Goal: Task Accomplishment & Management: Complete application form

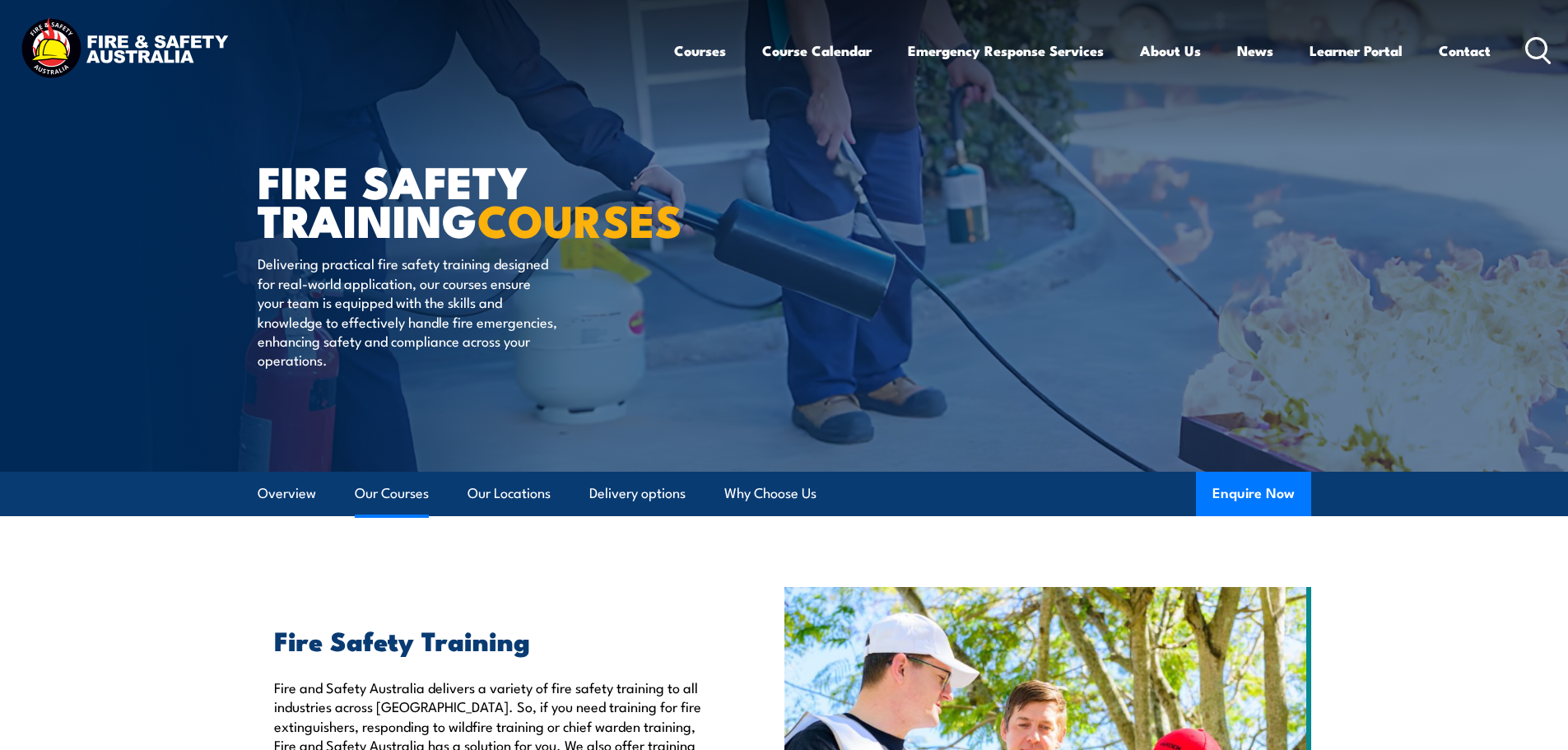
click at [376, 489] on link "Our Courses" at bounding box center [391, 493] width 74 height 44
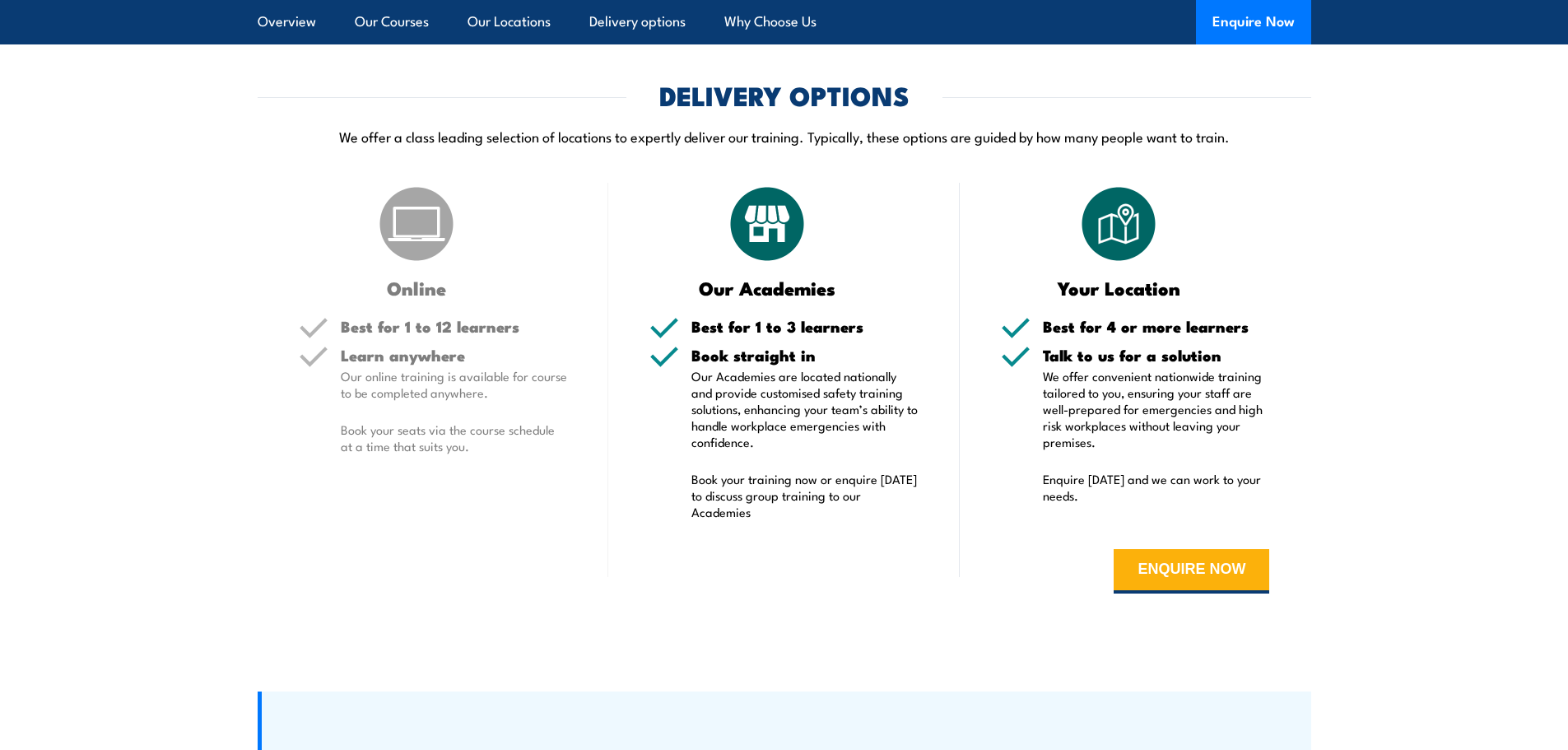
scroll to position [3142, 0]
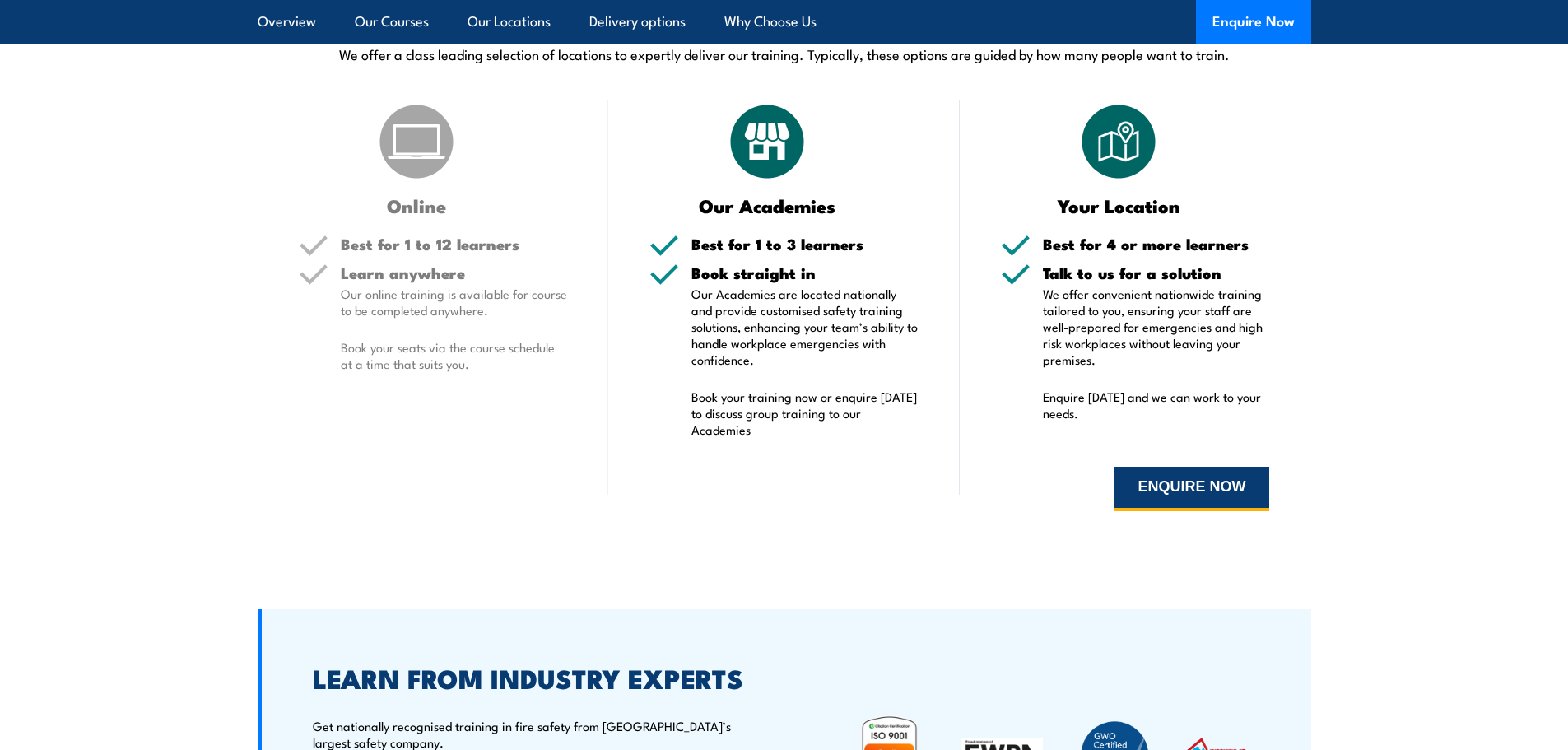
click at [1161, 498] on button "ENQUIRE NOW" at bounding box center [1191, 488] width 156 height 44
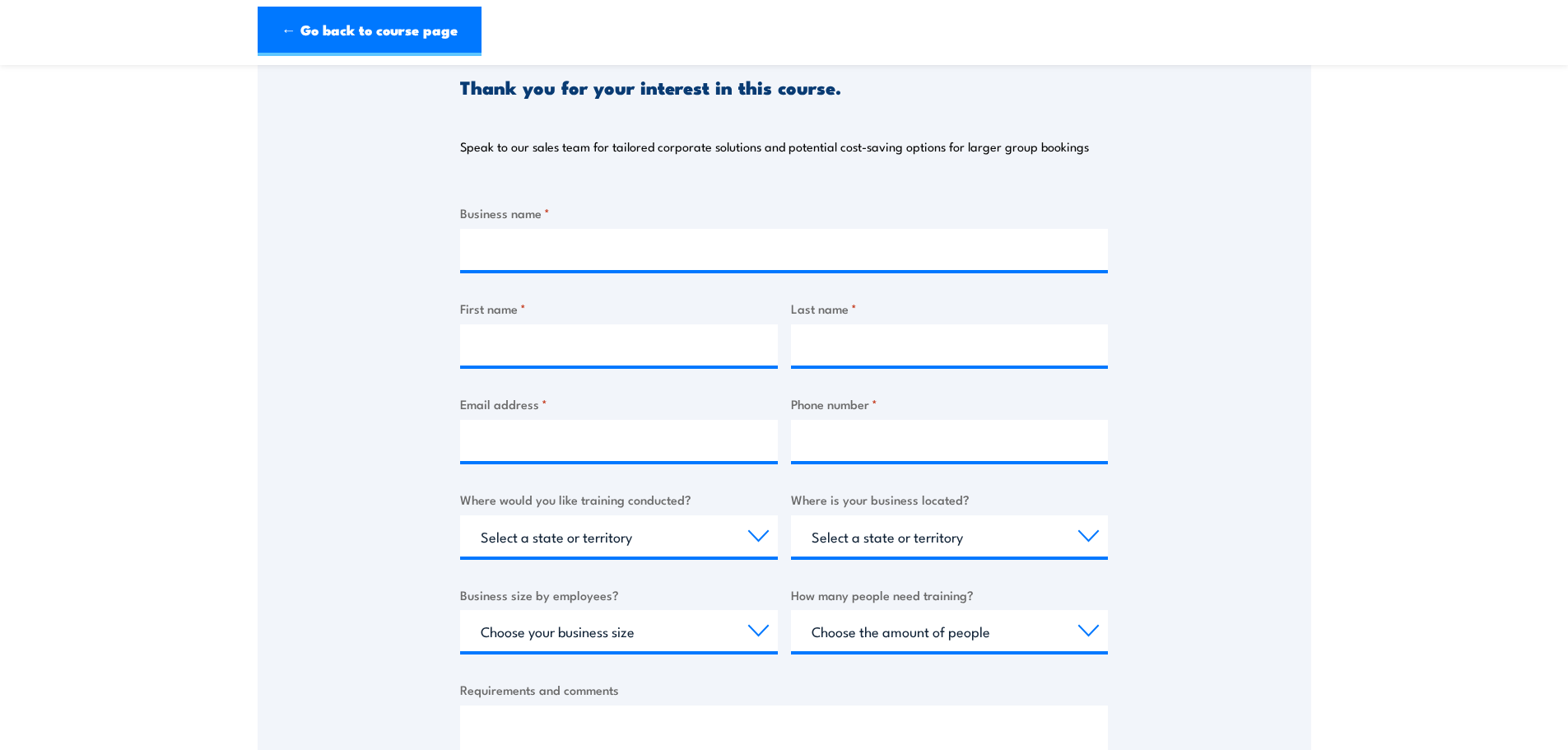
scroll to position [82, 0]
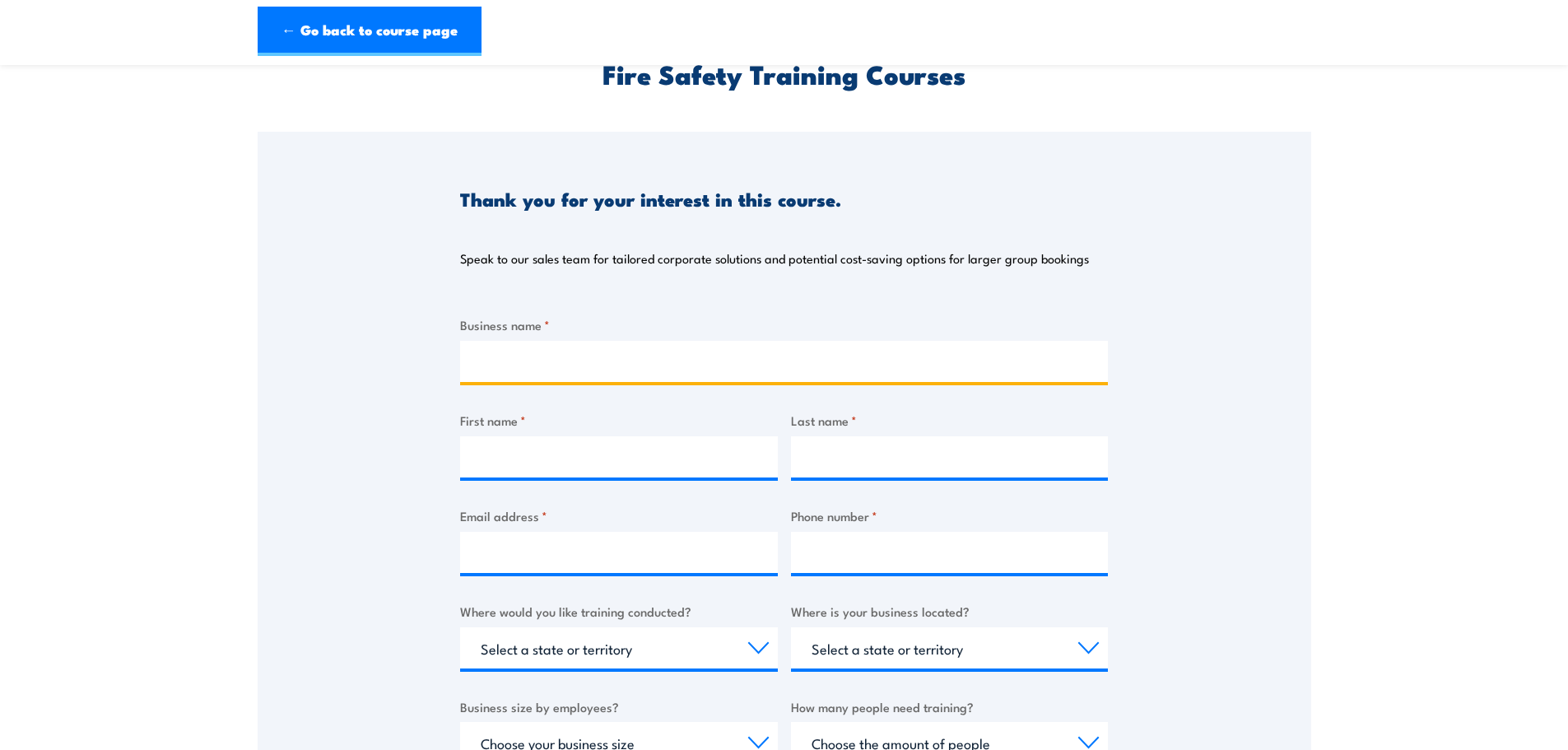
click at [599, 377] on input "Business name *" at bounding box center [784, 362] width 648 height 41
type input "[GEOGRAPHIC_DATA] Hire"
type input "[PERSON_NAME]"
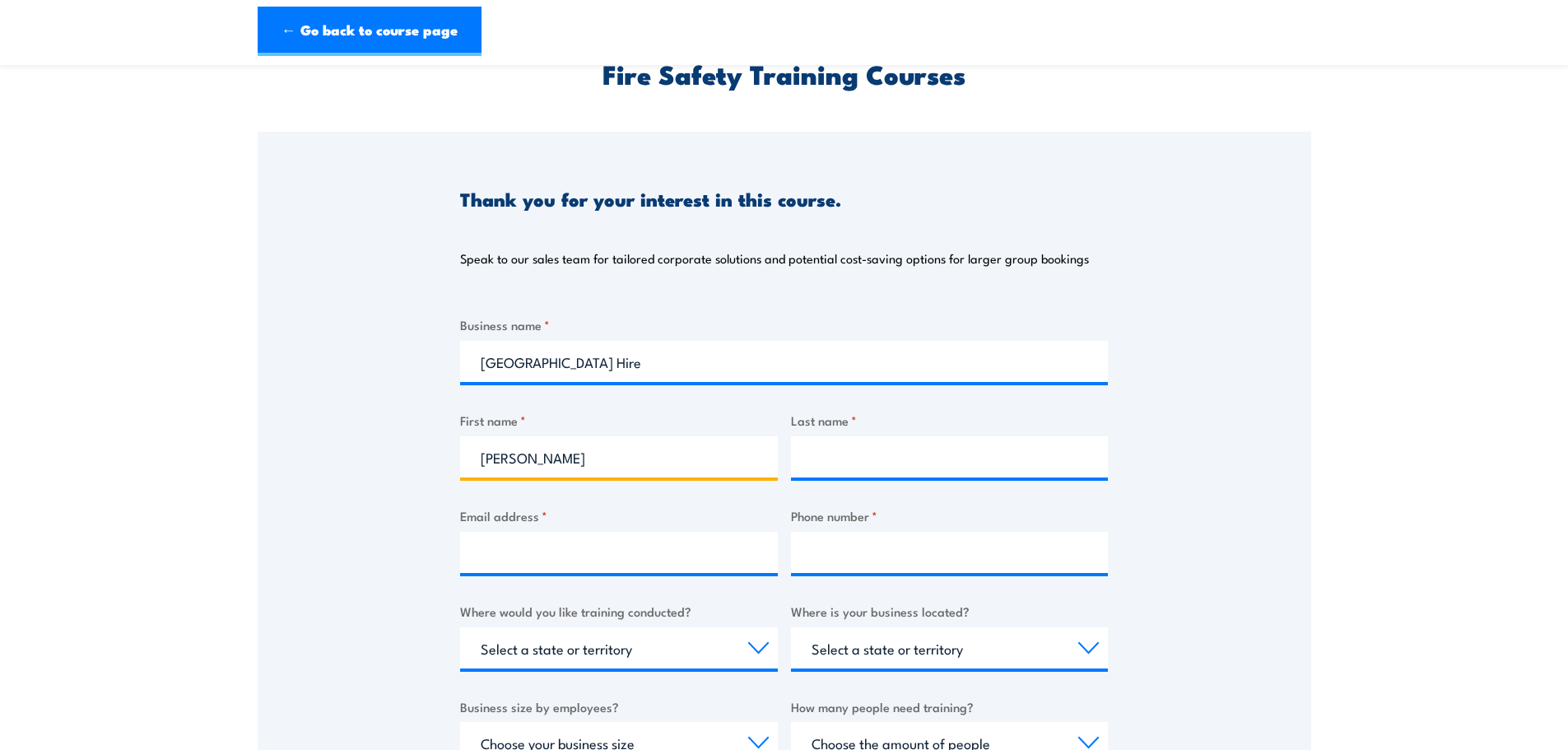
type input "[PERSON_NAME]"
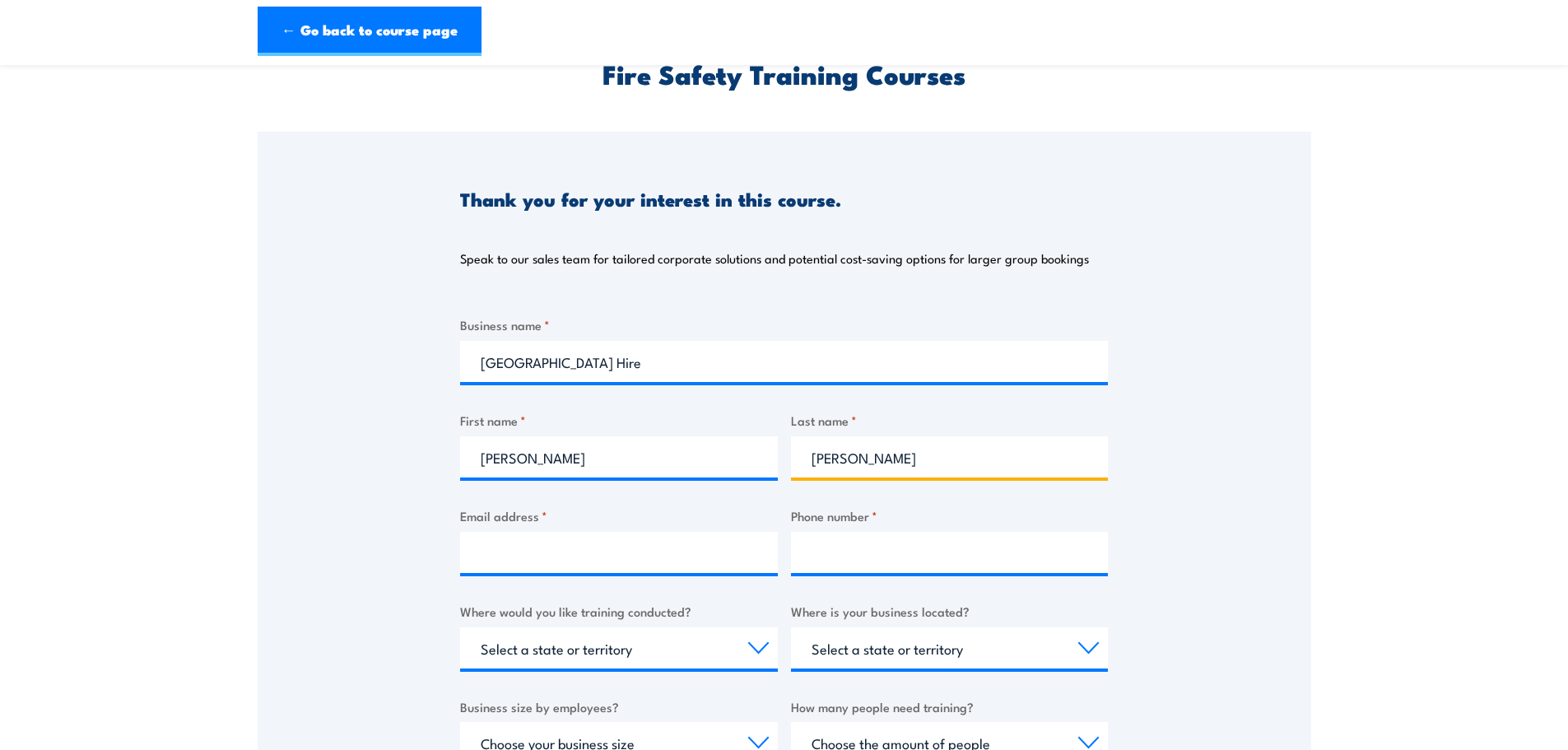
type input "[EMAIL_ADDRESS][PERSON_NAME][DOMAIN_NAME]"
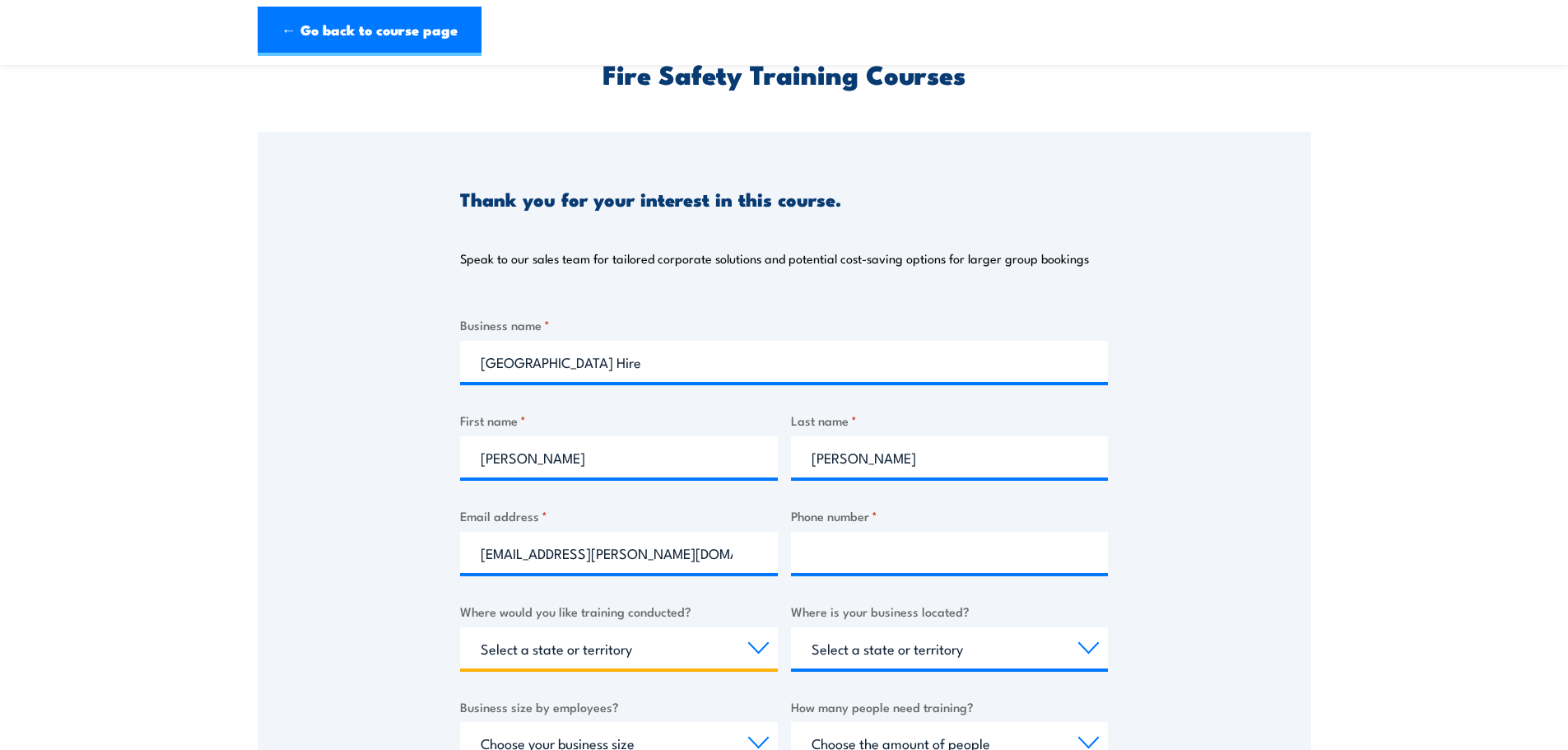
select select "VIC"
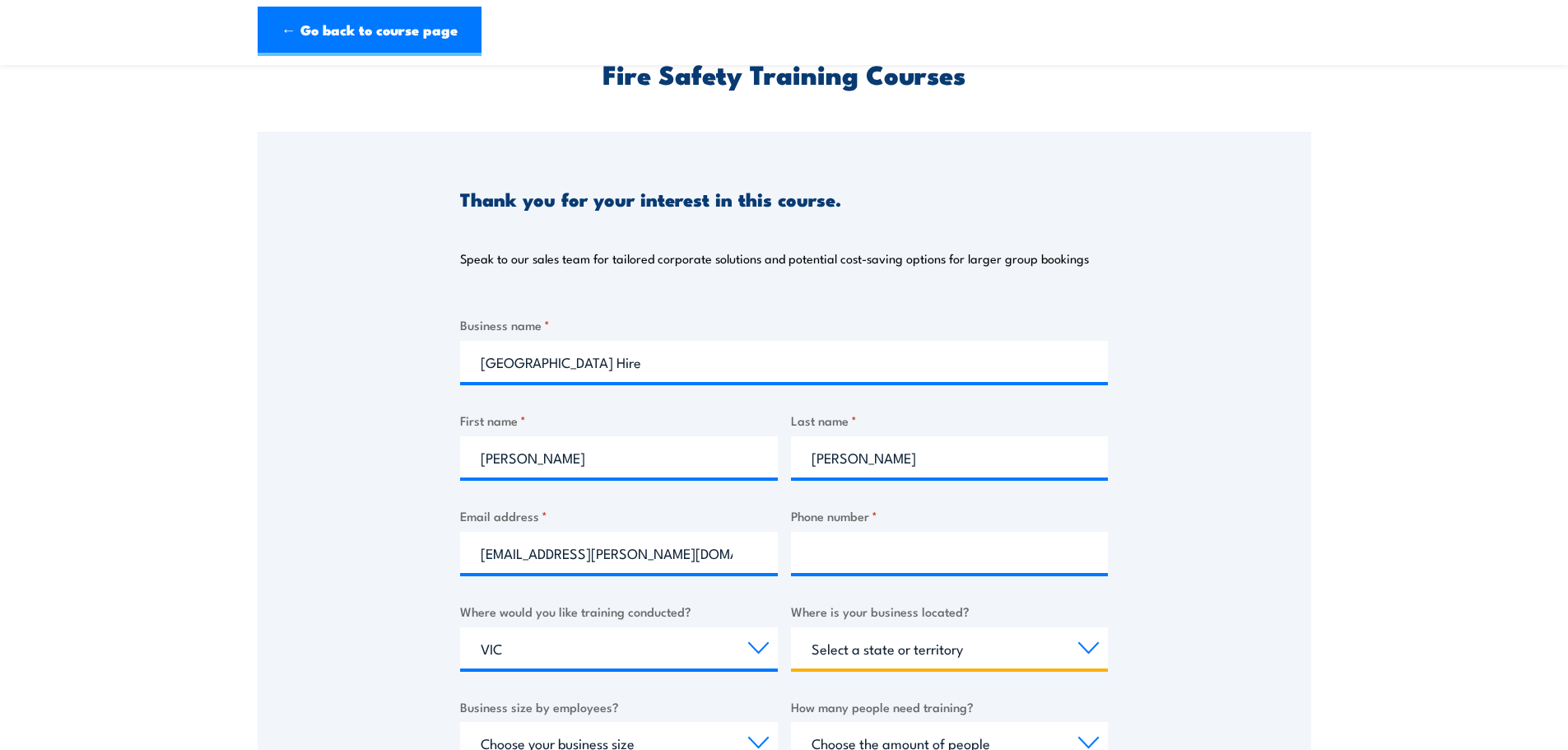
select select "VIC"
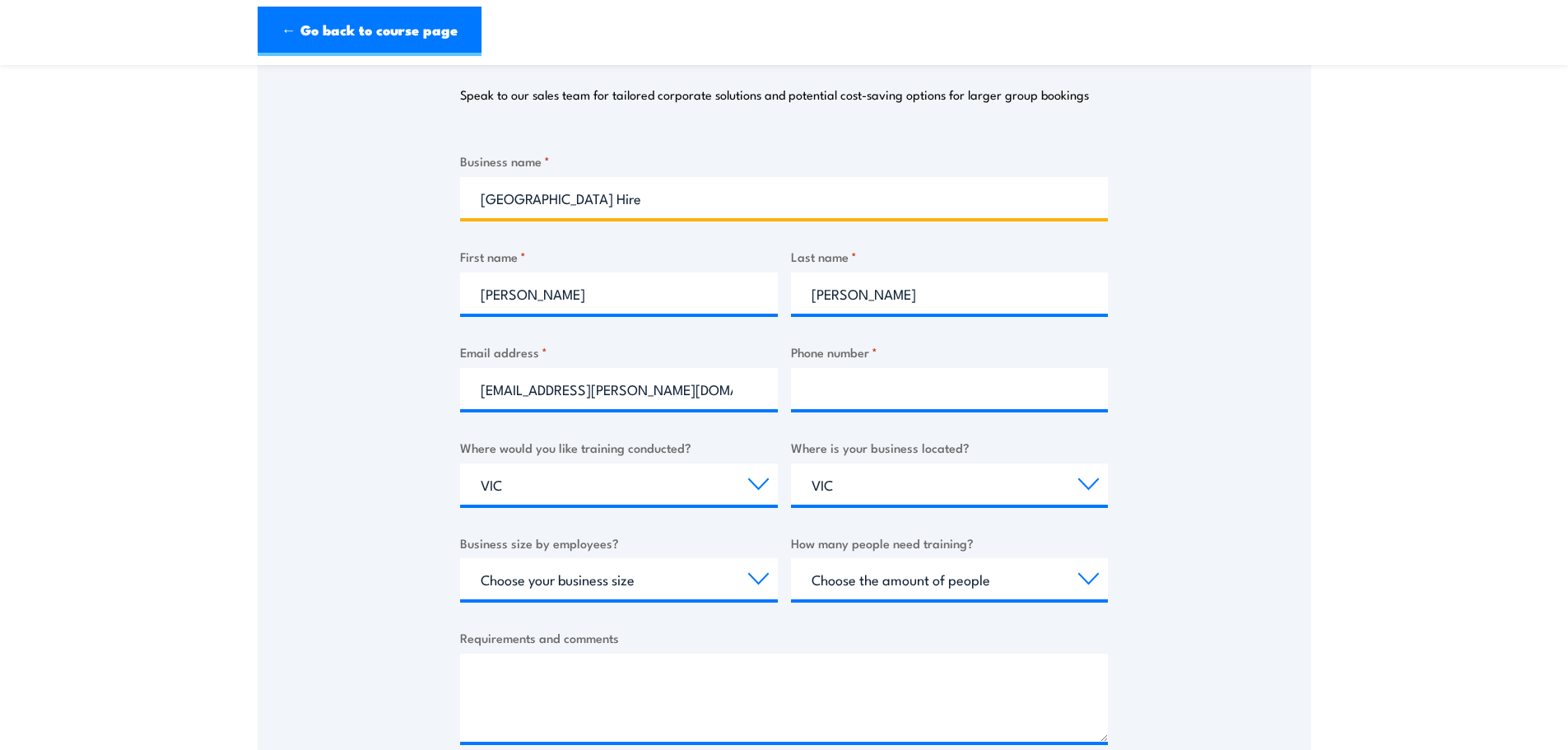
scroll to position [247, 0]
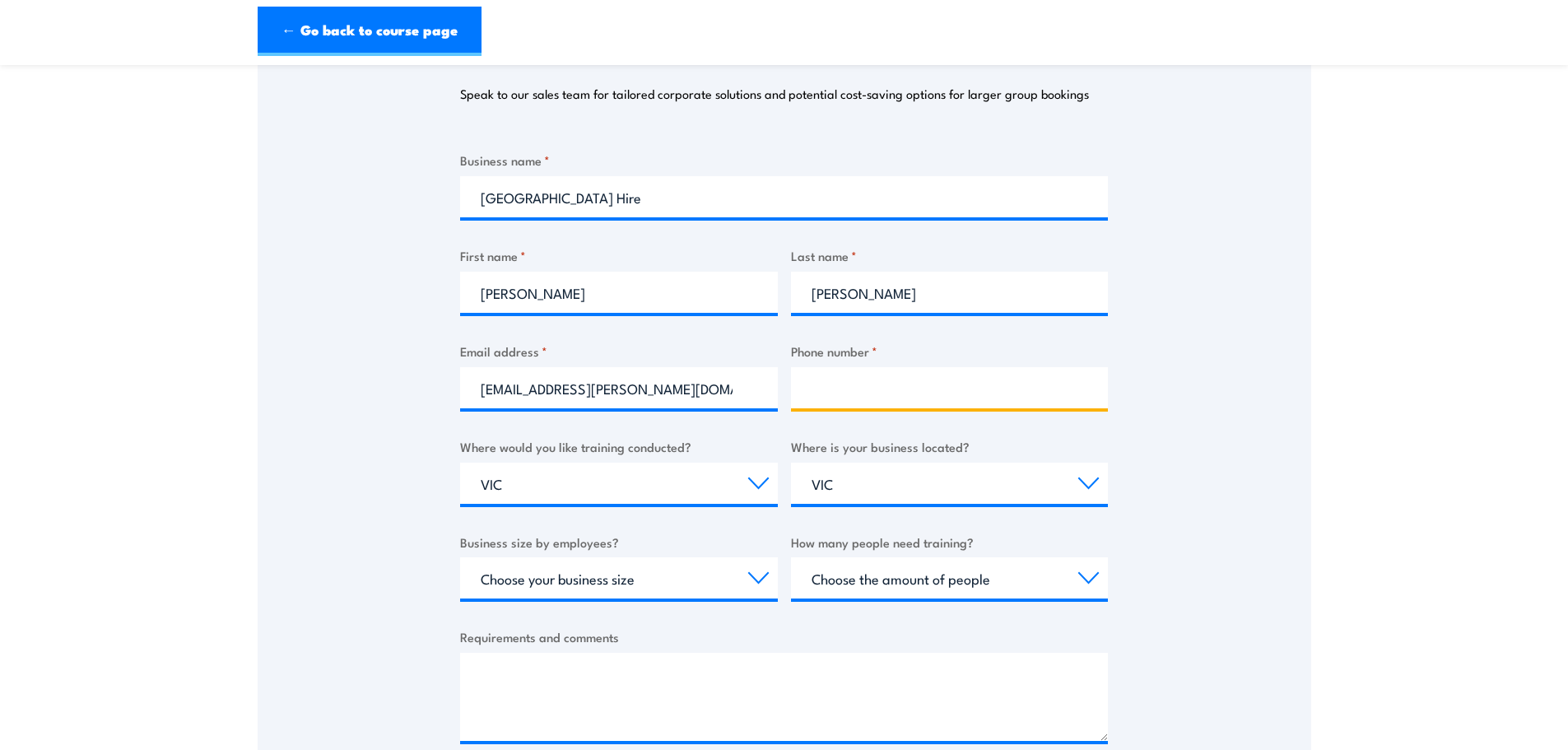
click at [820, 381] on input "Phone number *" at bounding box center [949, 388] width 318 height 41
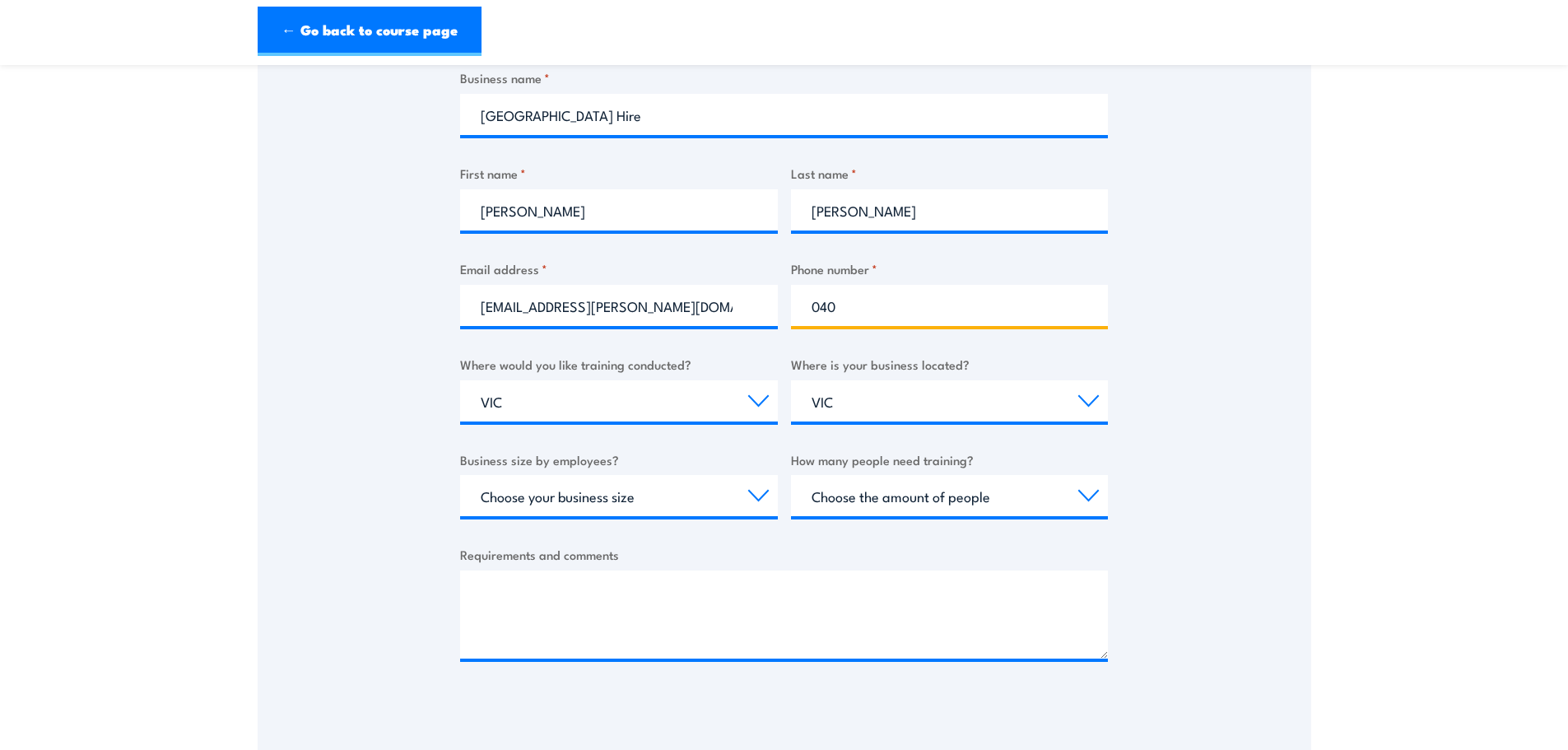
scroll to position [412, 0]
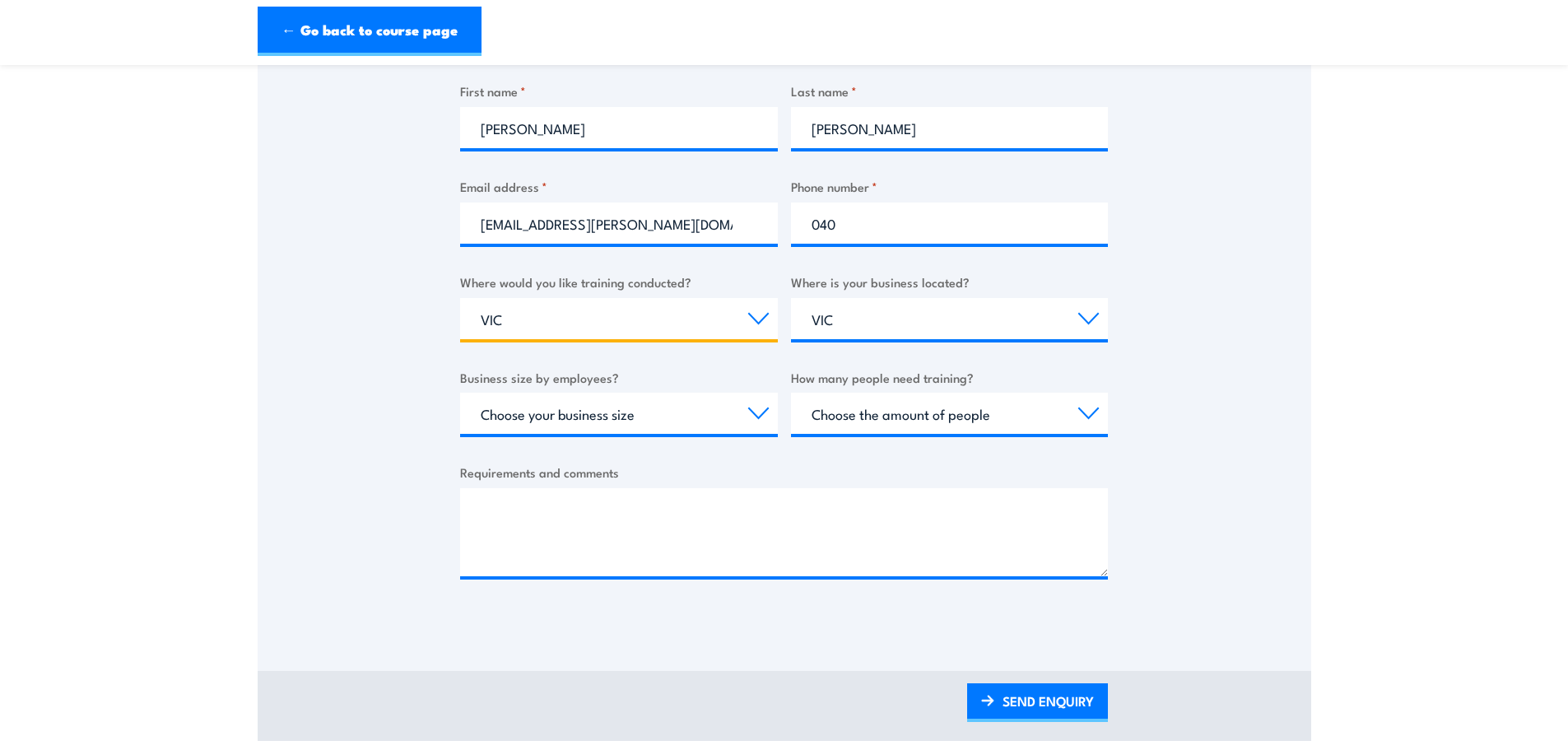
click at [641, 326] on select "Select a state or territory Nationally - multiple locations QLD NSW VIC SA ACT …" at bounding box center [619, 319] width 318 height 41
click at [643, 329] on select "Select a state or territory Nationally - multiple locations QLD NSW VIC SA ACT …" at bounding box center [619, 319] width 318 height 41
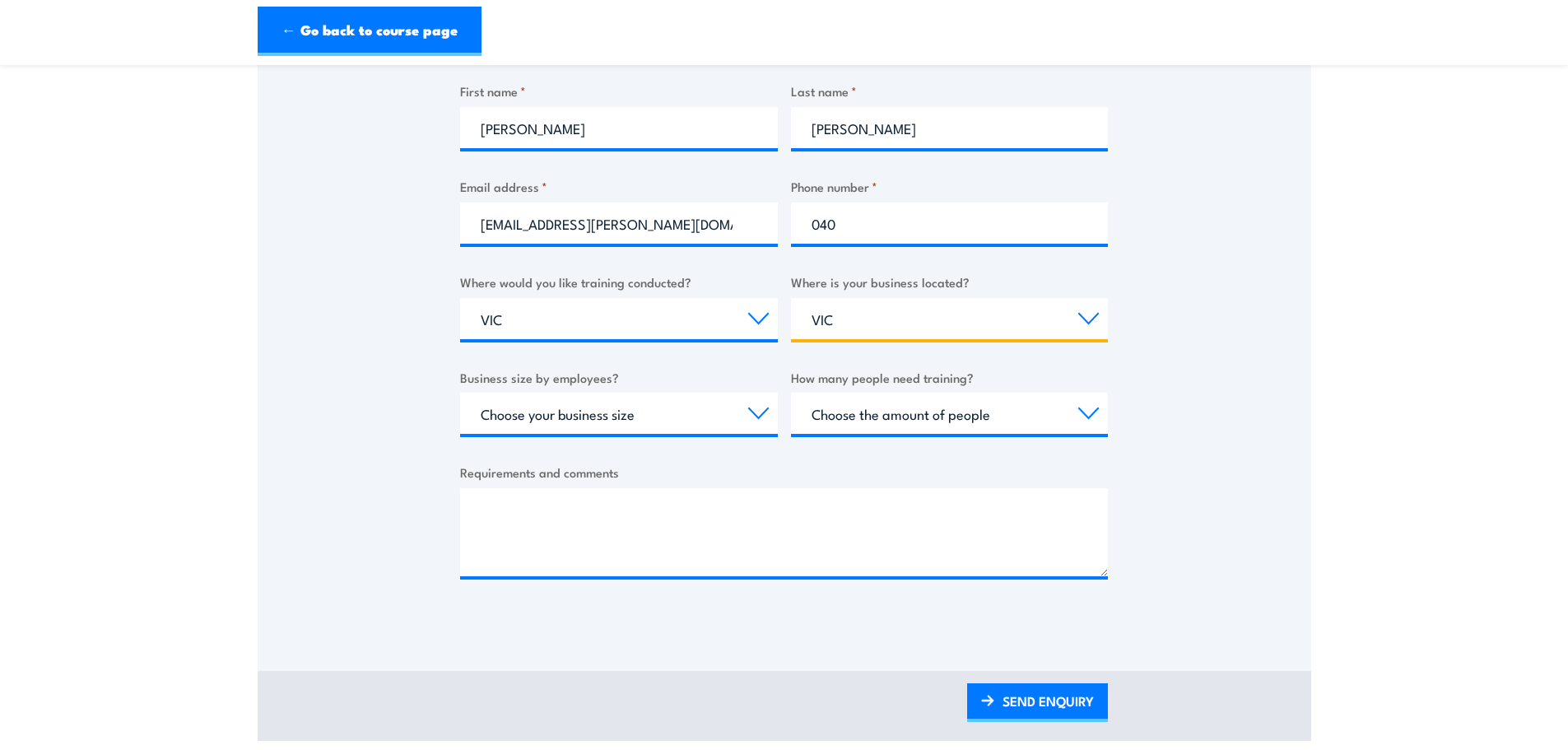
click at [836, 322] on select "Select a state or territory QLD NSW VIC SA ACT WA TAS NT" at bounding box center [949, 319] width 318 height 41
click at [879, 323] on select "Select a state or territory QLD NSW VIC SA ACT WA TAS NT" at bounding box center [949, 319] width 318 height 41
click at [722, 416] on select "Choose your business size 1 to 19 20 to 199 200+" at bounding box center [619, 413] width 318 height 41
click at [956, 418] on select "Choose the amount of people 1 to 4 5 to 19 20+" at bounding box center [949, 413] width 318 height 41
click at [1274, 422] on div "Thank you for your interest in this course. Speak to our sales team for tailore…" at bounding box center [784, 213] width 1053 height 822
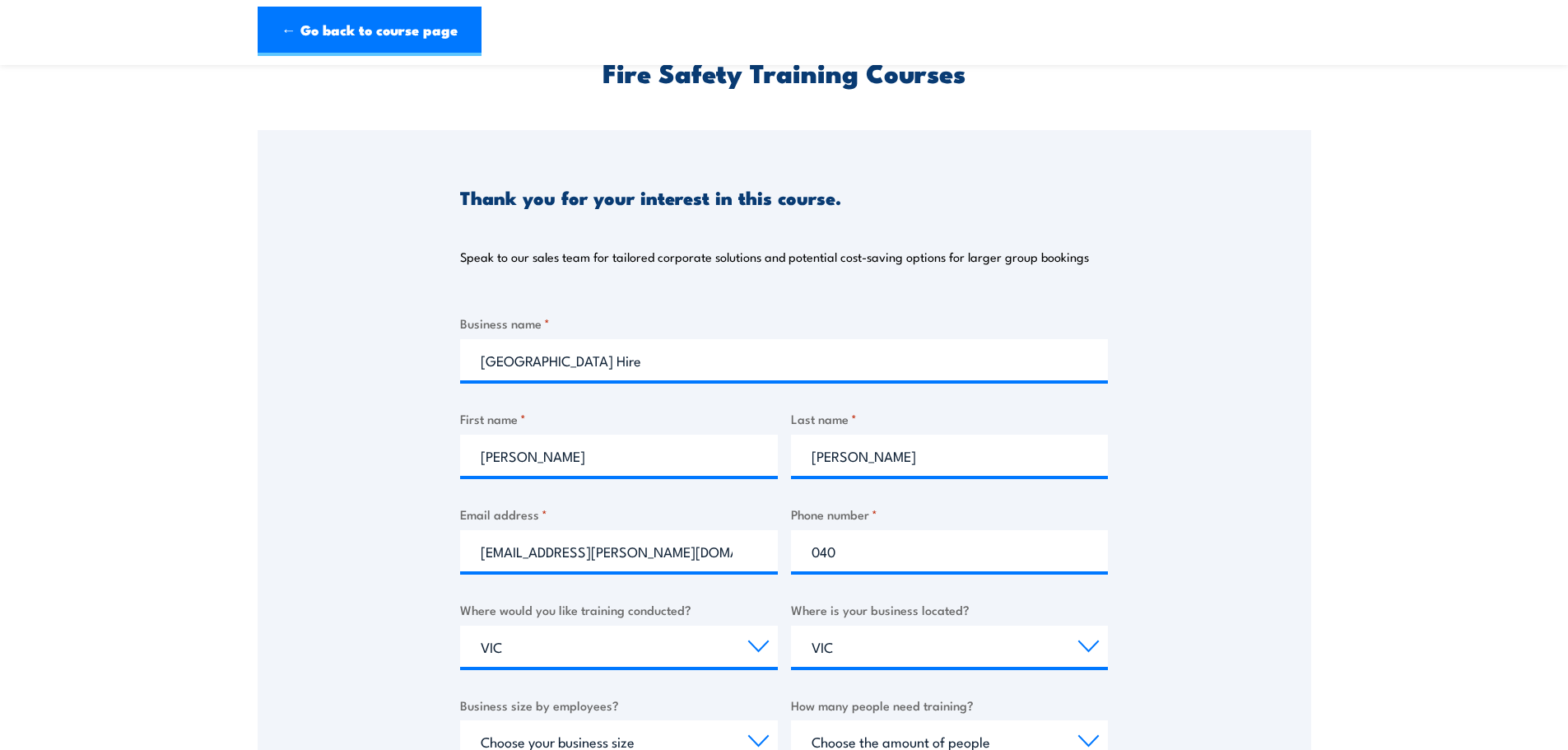
scroll to position [82, 0]
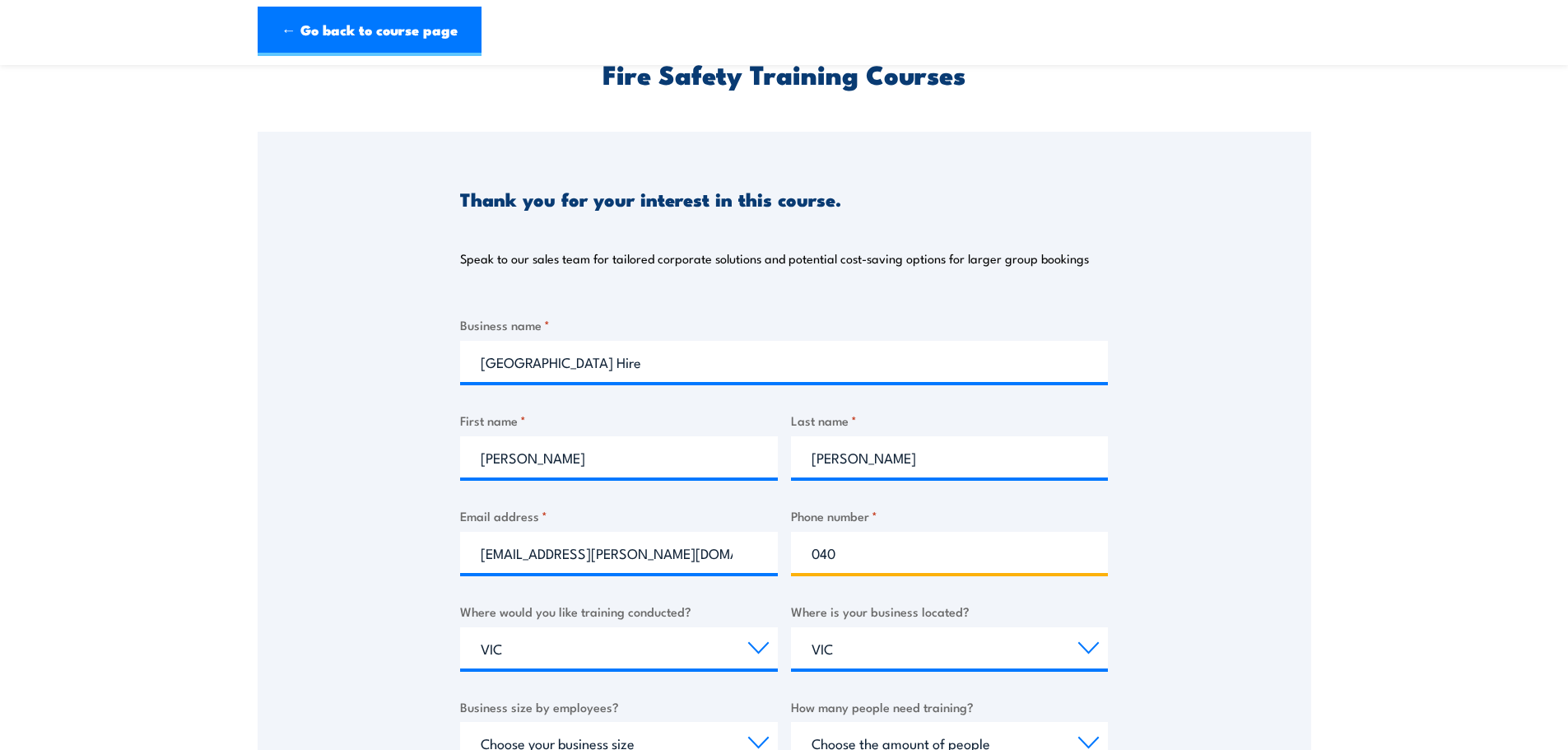
click at [889, 541] on input "040" at bounding box center [949, 552] width 318 height 41
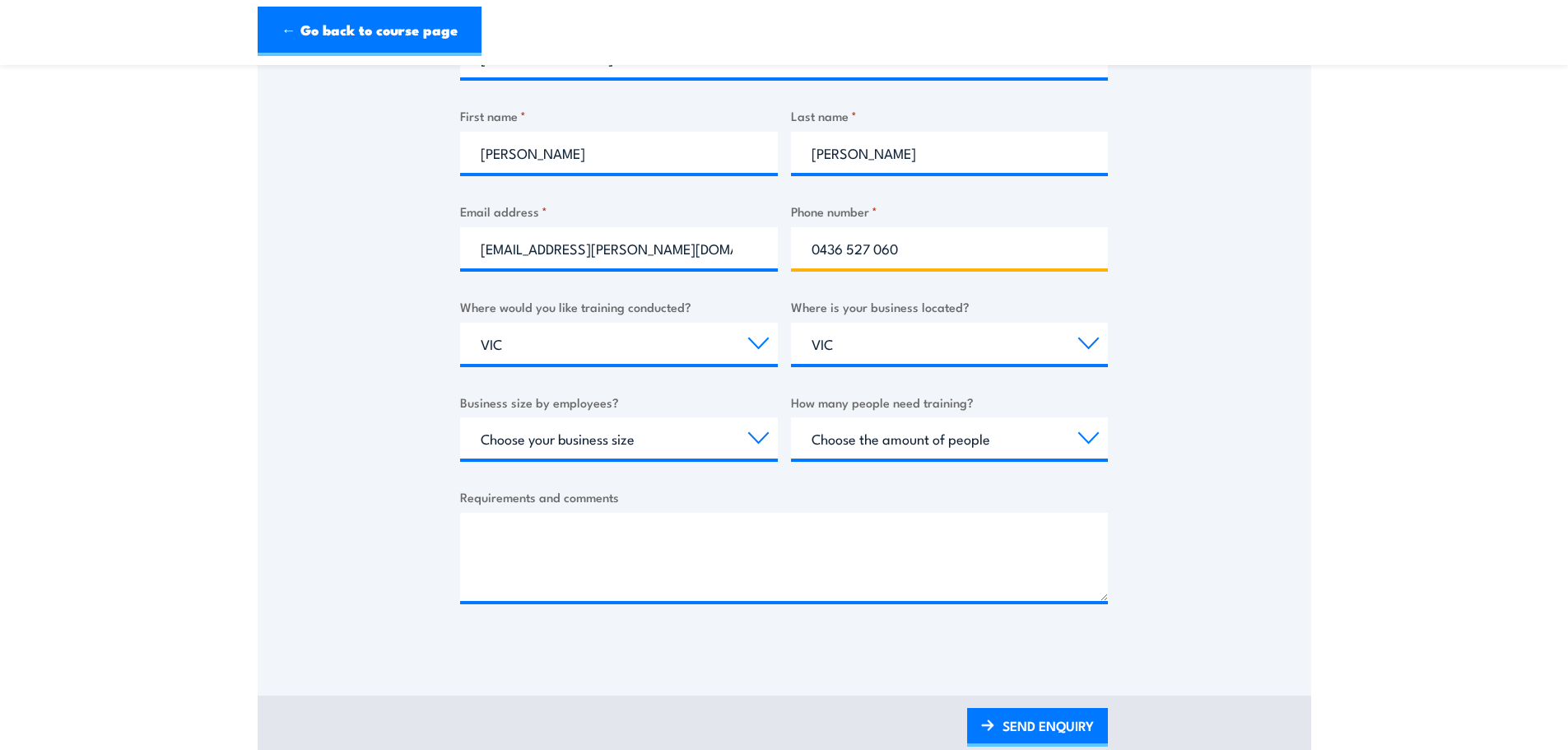
scroll to position [412, 0]
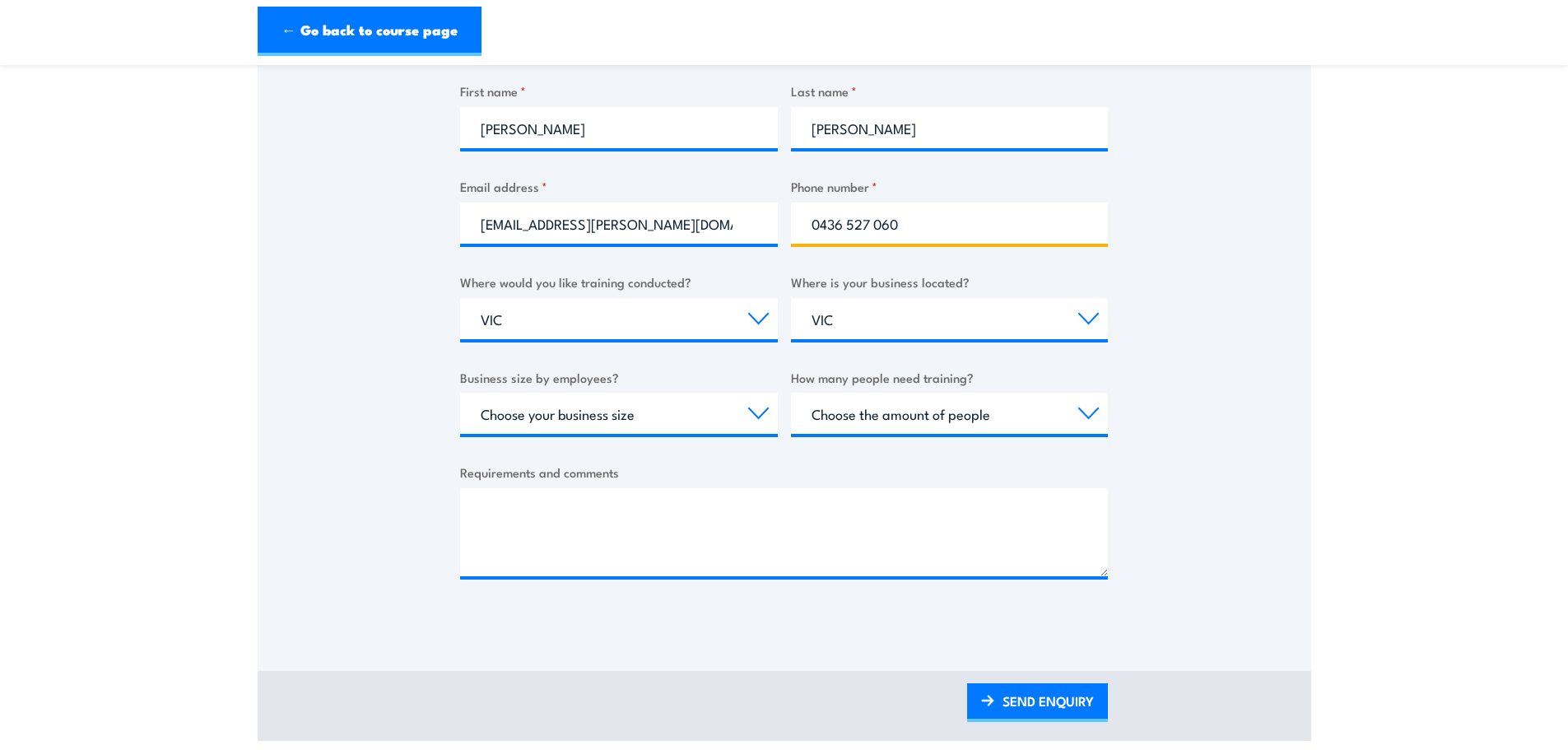
type input "0436 527 060"
click at [709, 418] on select "Choose your business size 1 to 19 20 to 199 200+" at bounding box center [619, 413] width 318 height 41
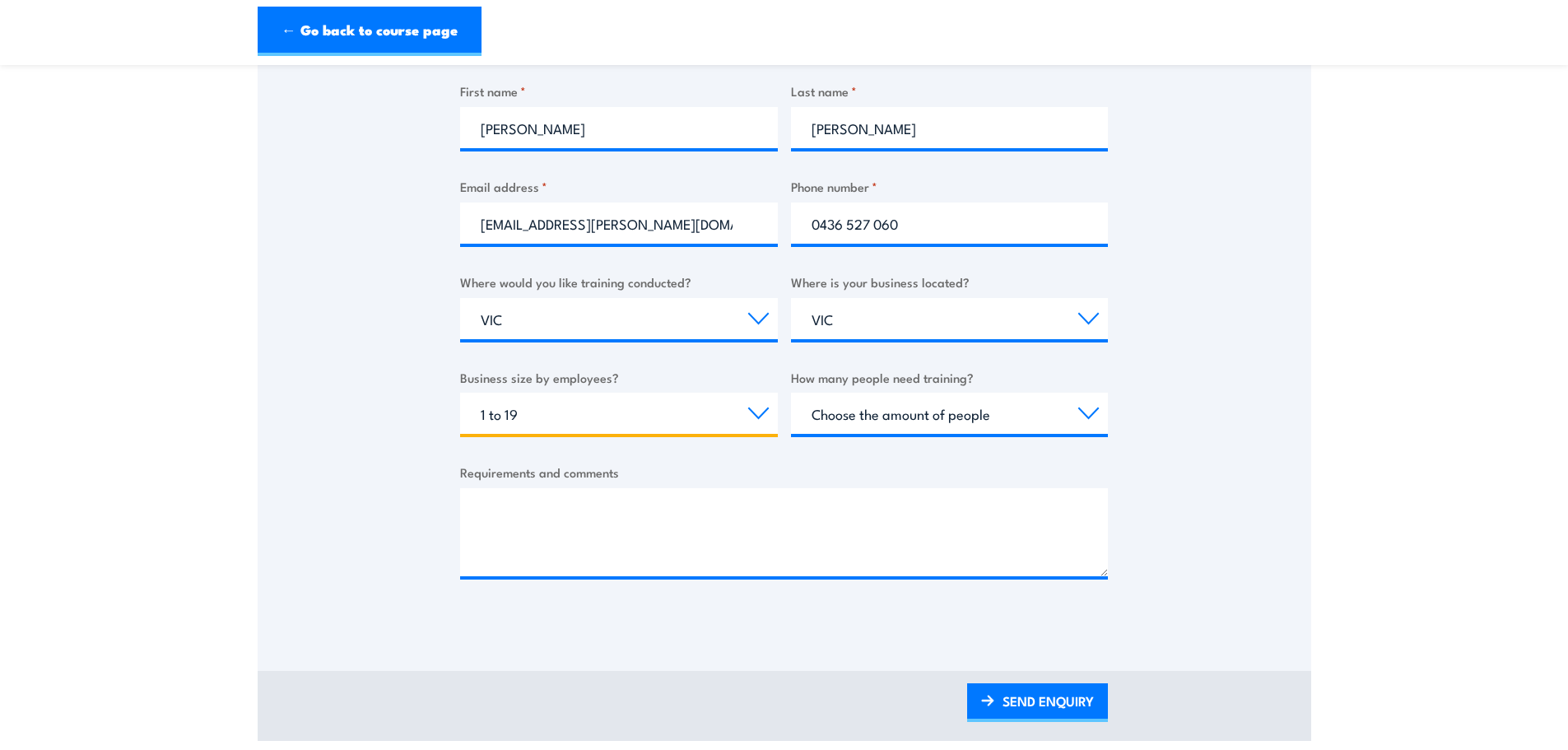
click at [460, 393] on select "Choose your business size 1 to 19 20 to 199 200+" at bounding box center [619, 413] width 318 height 41
click at [732, 412] on select "Choose your business size 1 to 19 20 to 199 200+" at bounding box center [619, 413] width 318 height 41
select select "20 to 199"
click at [460, 393] on select "Choose your business size 1 to 19 20 to 199 200+" at bounding box center [619, 413] width 318 height 41
click at [997, 415] on select "Choose the amount of people 1 to 4 5 to 19 20+" at bounding box center [949, 413] width 318 height 41
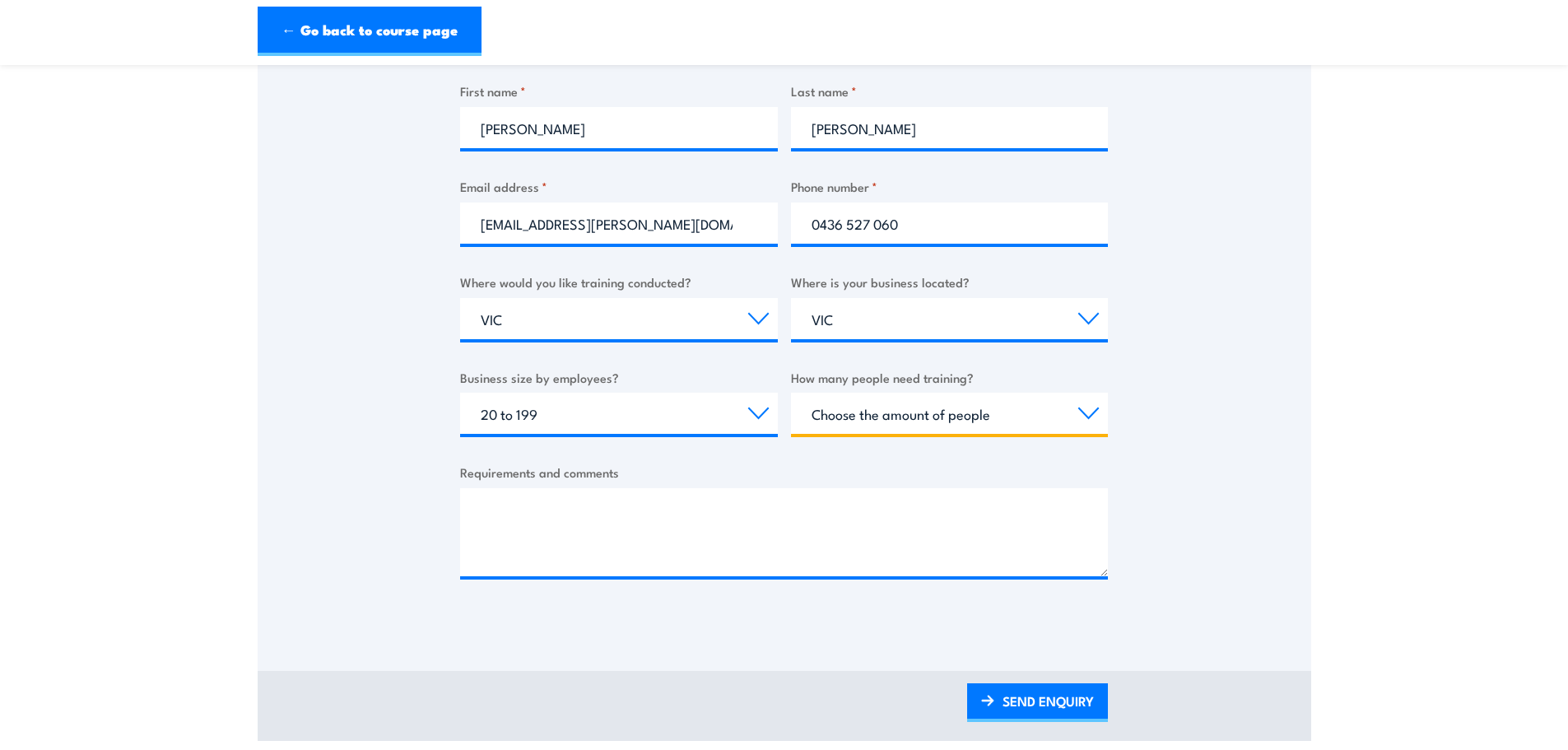
select select "5 to 19"
click at [791, 393] on select "Choose the amount of people 1 to 4 5 to 19 20+" at bounding box center [949, 413] width 318 height 41
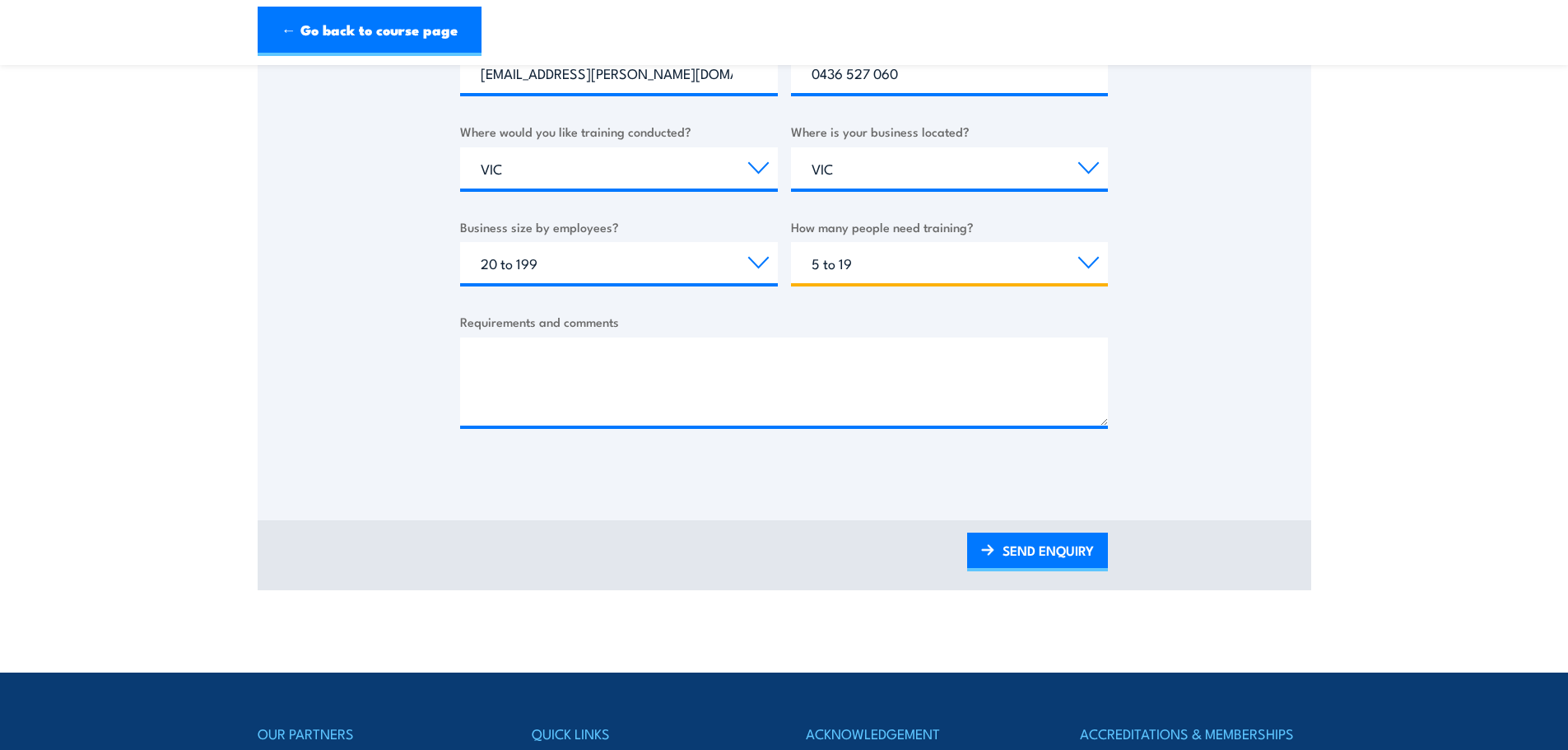
scroll to position [577, 0]
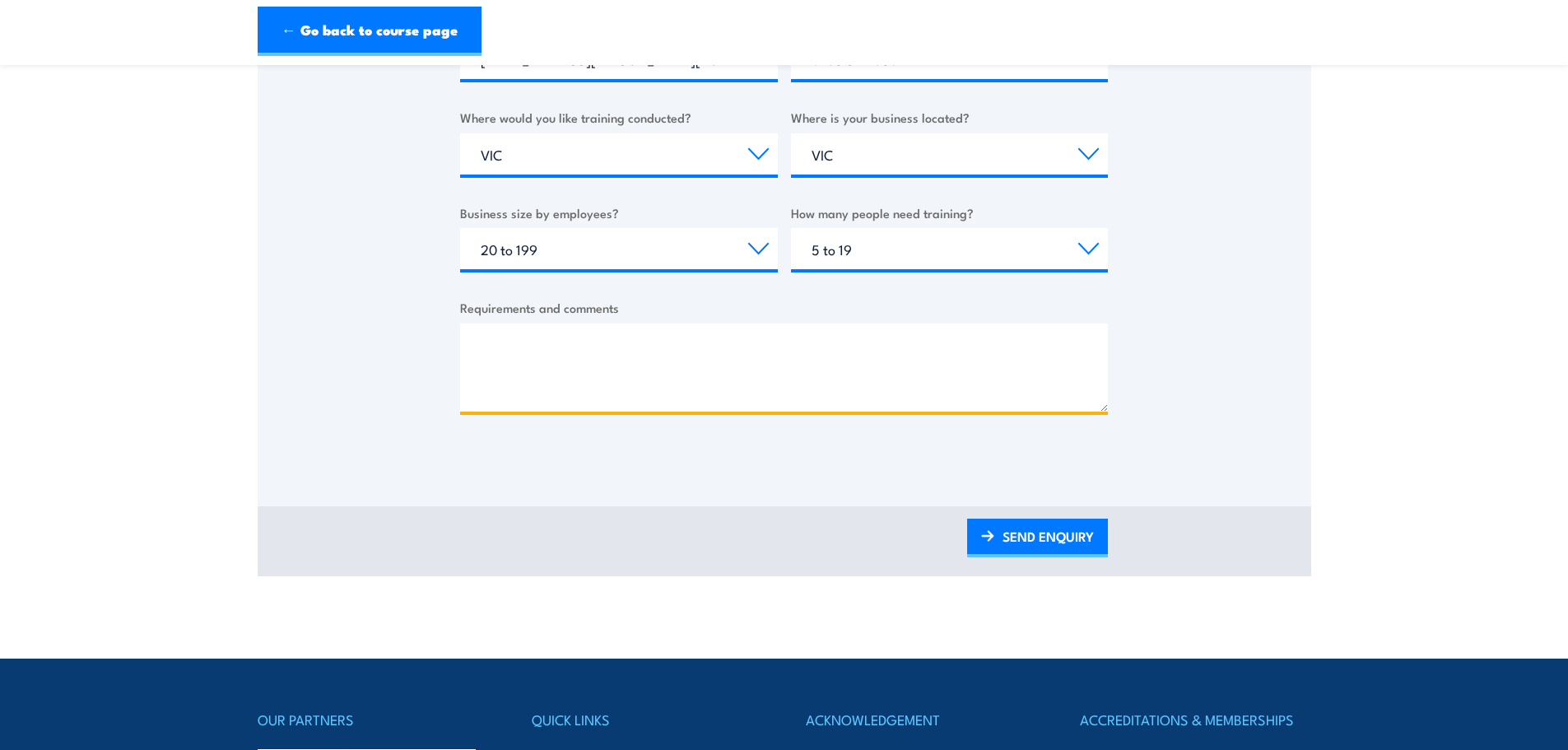
click at [579, 355] on textarea "Requirements and comments" at bounding box center [784, 368] width 648 height 88
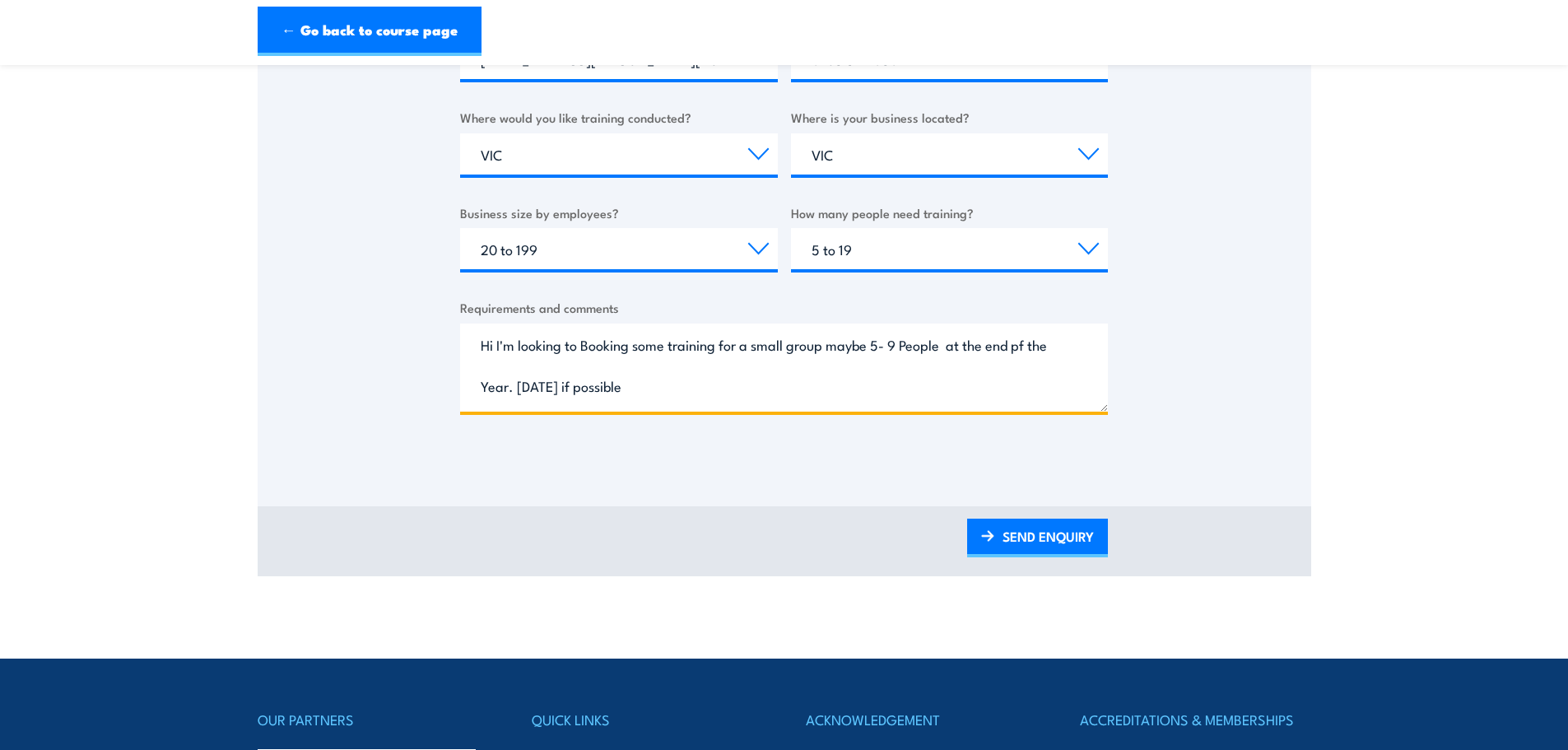
click at [695, 382] on textarea "Hi I'm looking to Booking some training for a small group maybe 5- 9 People at …" at bounding box center [784, 368] width 648 height 88
click at [840, 384] on textarea "Hi I'm looking to Booking some training for a small group maybe 5- 9 People at …" at bounding box center [784, 368] width 648 height 88
paste textarea "UETDRMP004"
click at [971, 383] on textarea "Hi I'm looking to Booking some training for a small group maybe 5- 9 People at …" at bounding box center [784, 368] width 648 height 88
paste textarea "UETDRMP005"
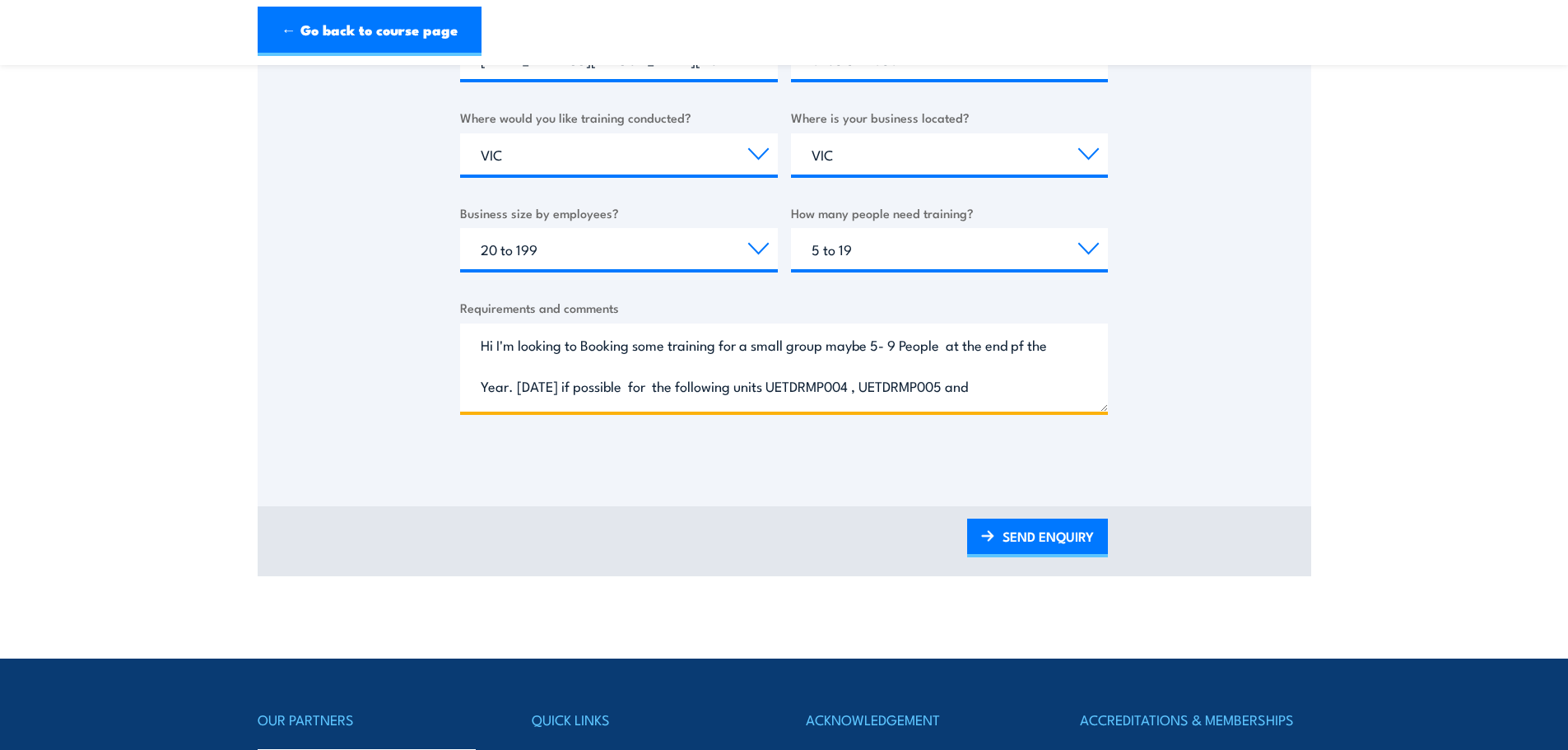
click at [1052, 392] on textarea "Hi I'm looking to Booking some training for a small group maybe 5- 9 People at …" at bounding box center [784, 368] width 648 height 88
paste textarea "RIIWHS204E"
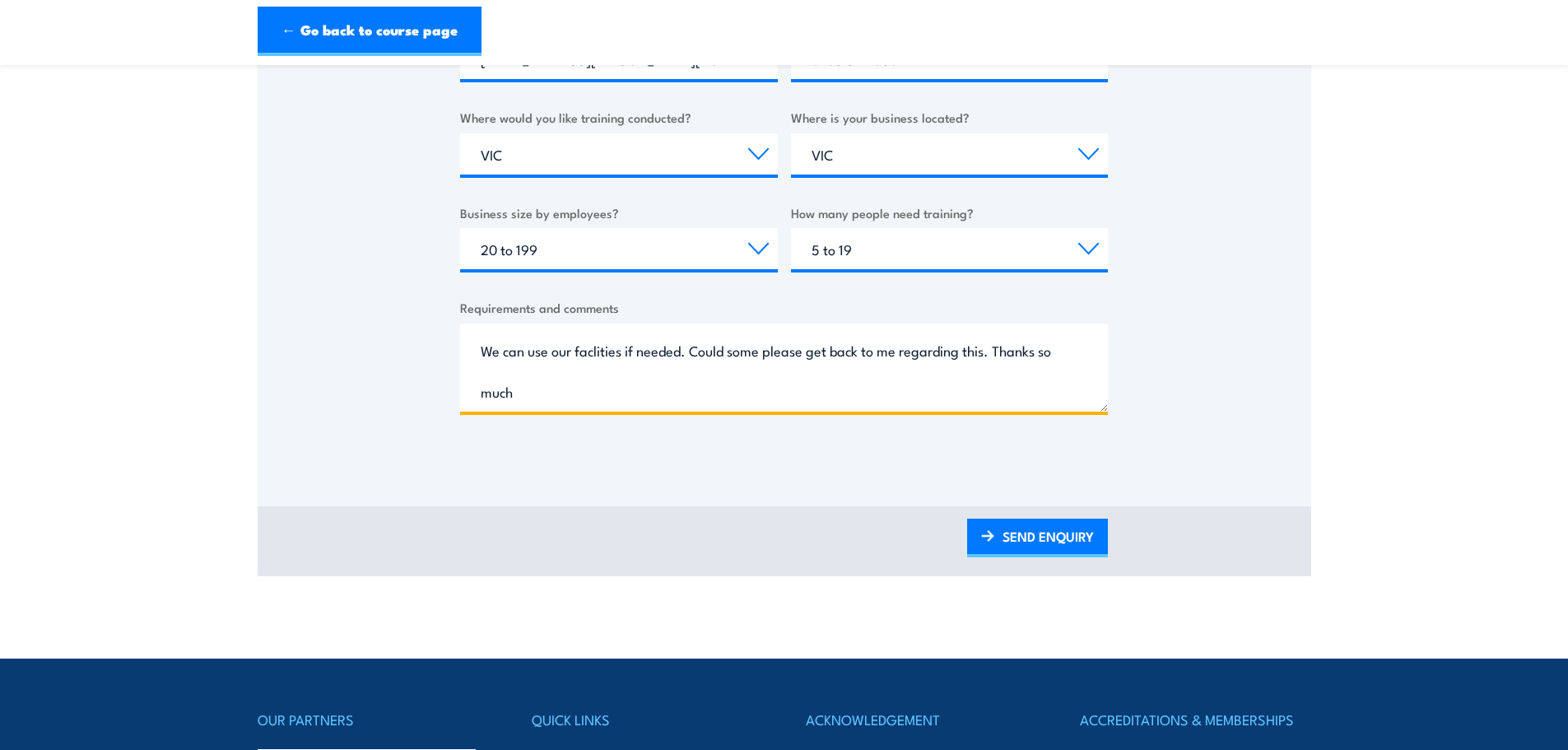
scroll to position [0, 0]
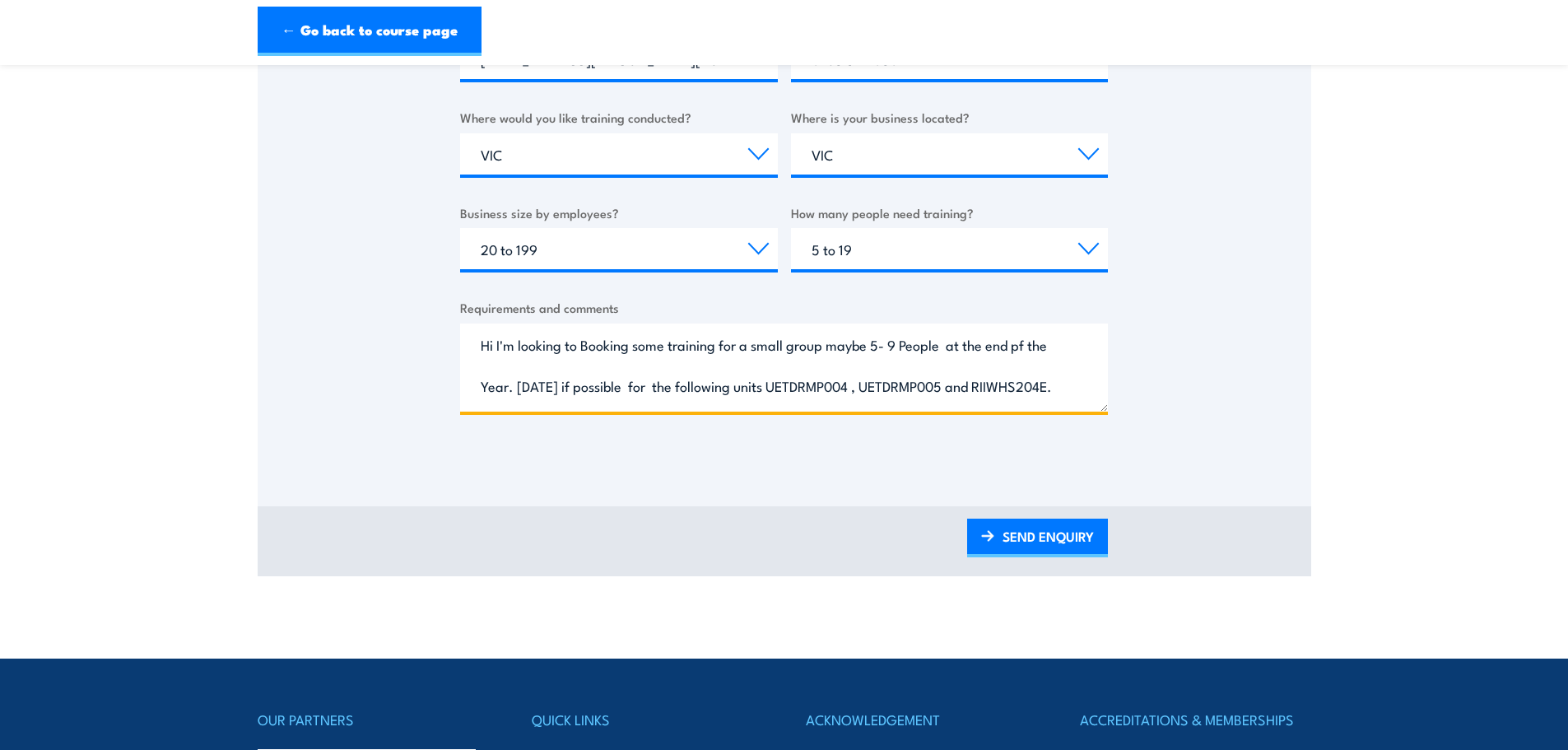
drag, startPoint x: 724, startPoint y: 383, endPoint x: 453, endPoint y: 309, distance: 280.9
click at [453, 309] on div "Thank you for your interest in this course. Speak to our sales team for tailore…" at bounding box center [784, 49] width 1053 height 822
type textarea "Hi I'm looking to Booking some training for a small group maybe 5- 9 People at …"
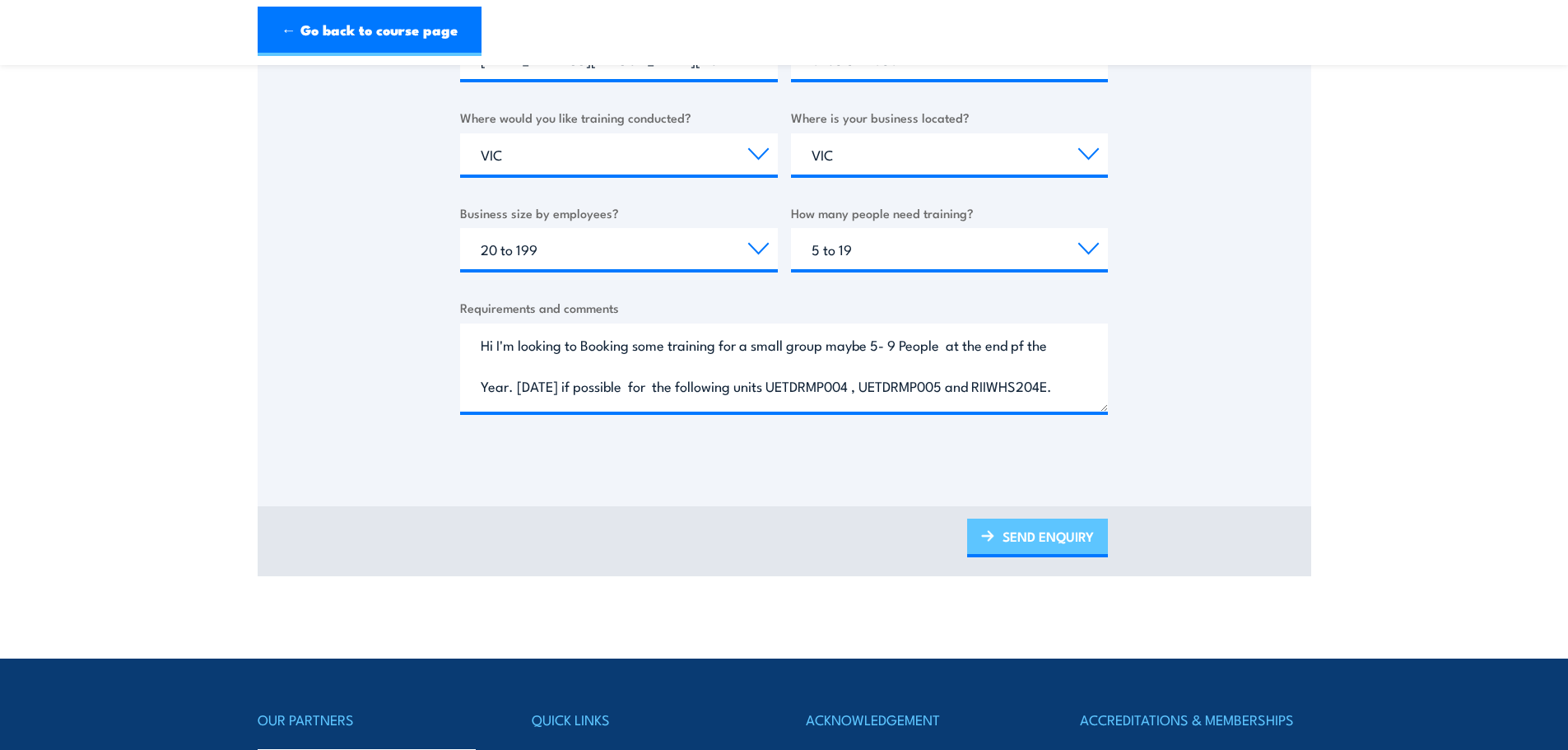
click at [1036, 539] on link "SEND ENQUIRY" at bounding box center [1038, 537] width 141 height 38
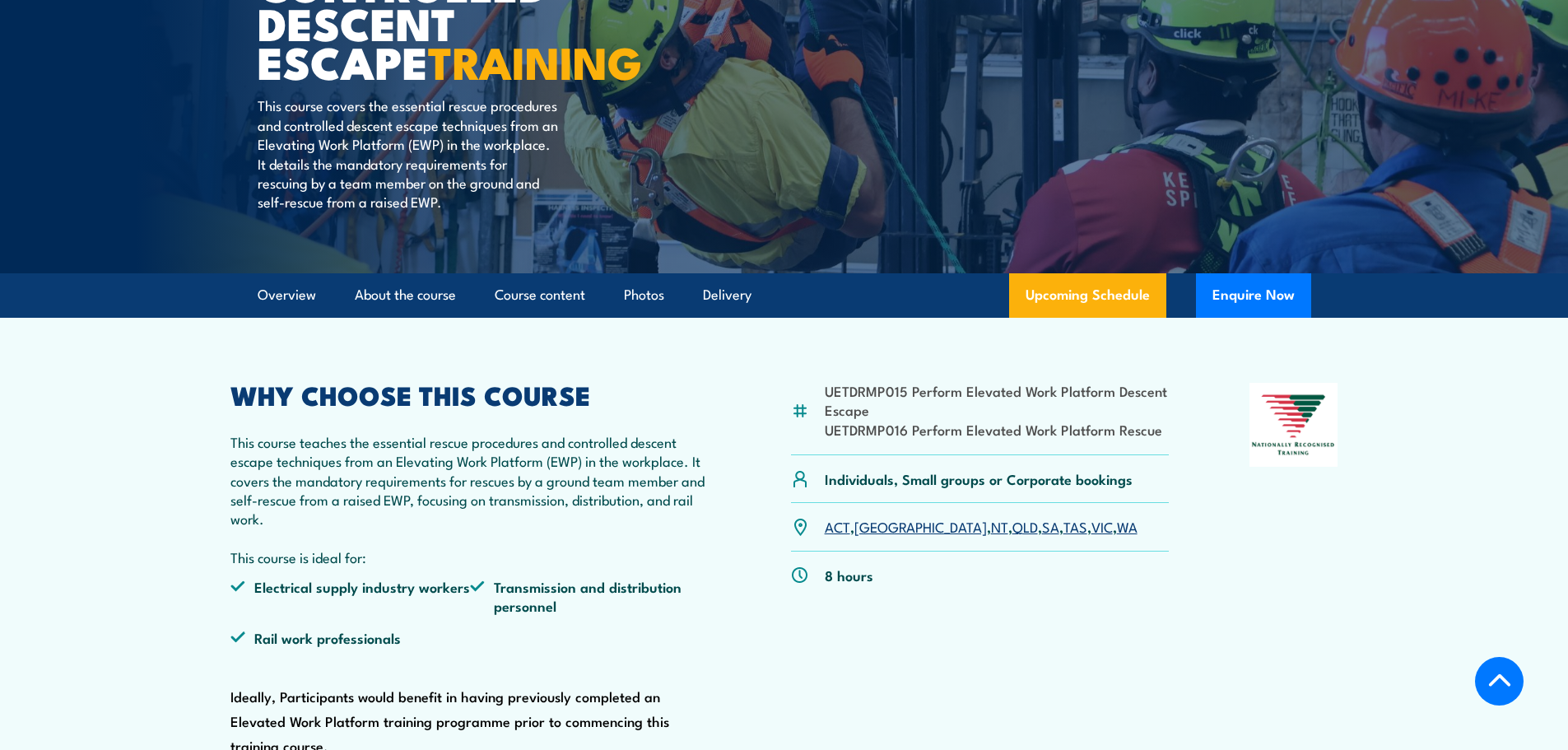
scroll to position [412, 0]
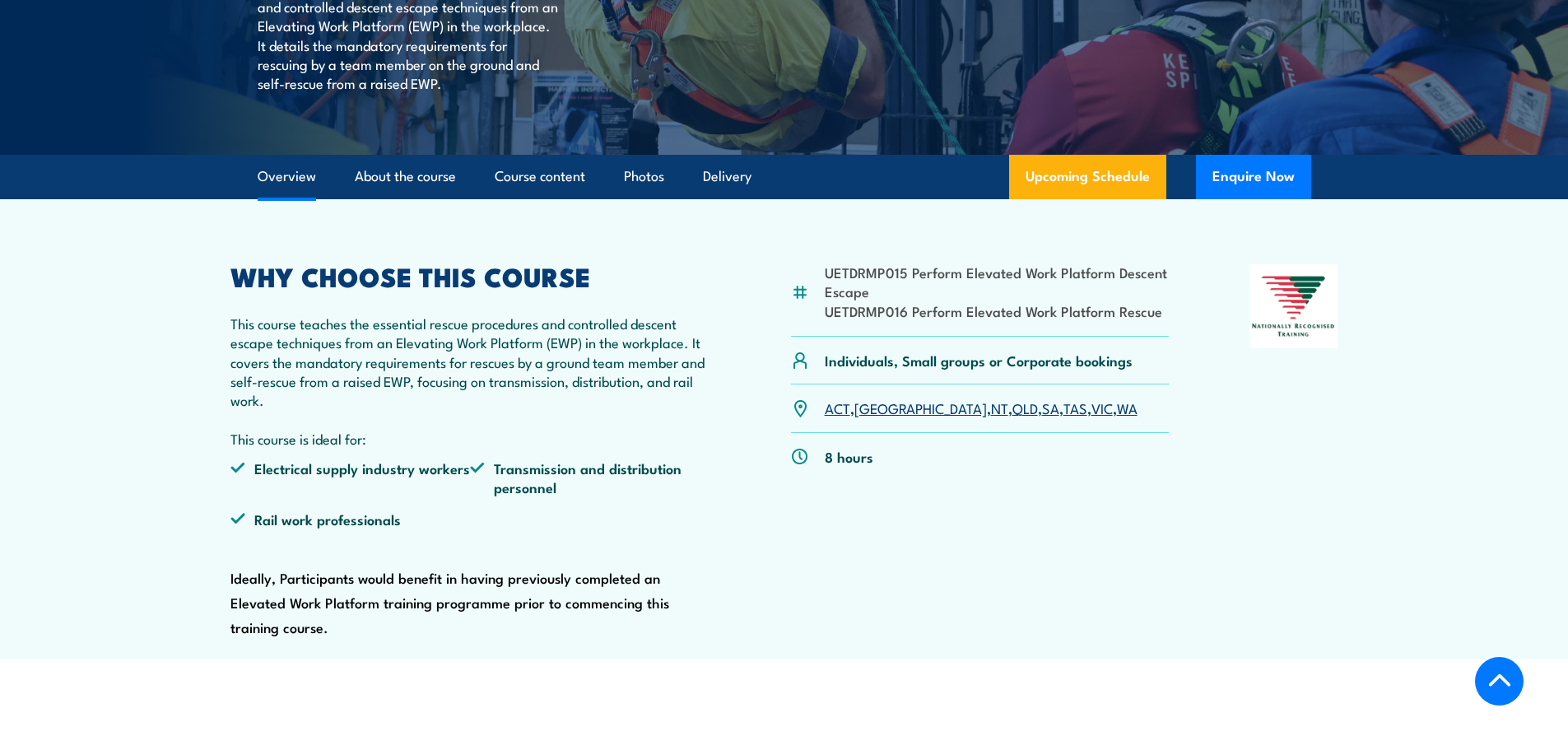
click at [1091, 410] on link "VIC" at bounding box center [1101, 407] width 22 height 20
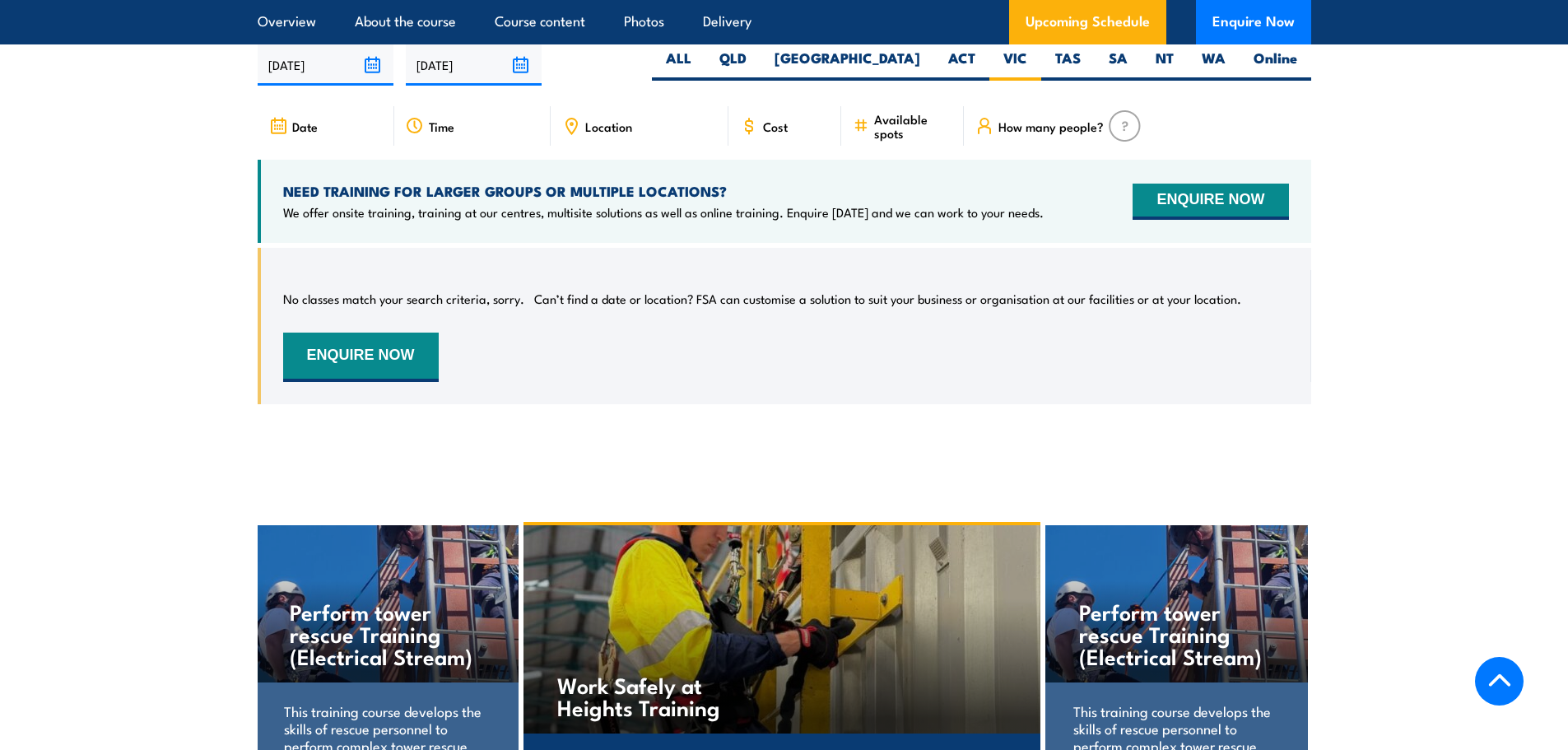
scroll to position [2839, 0]
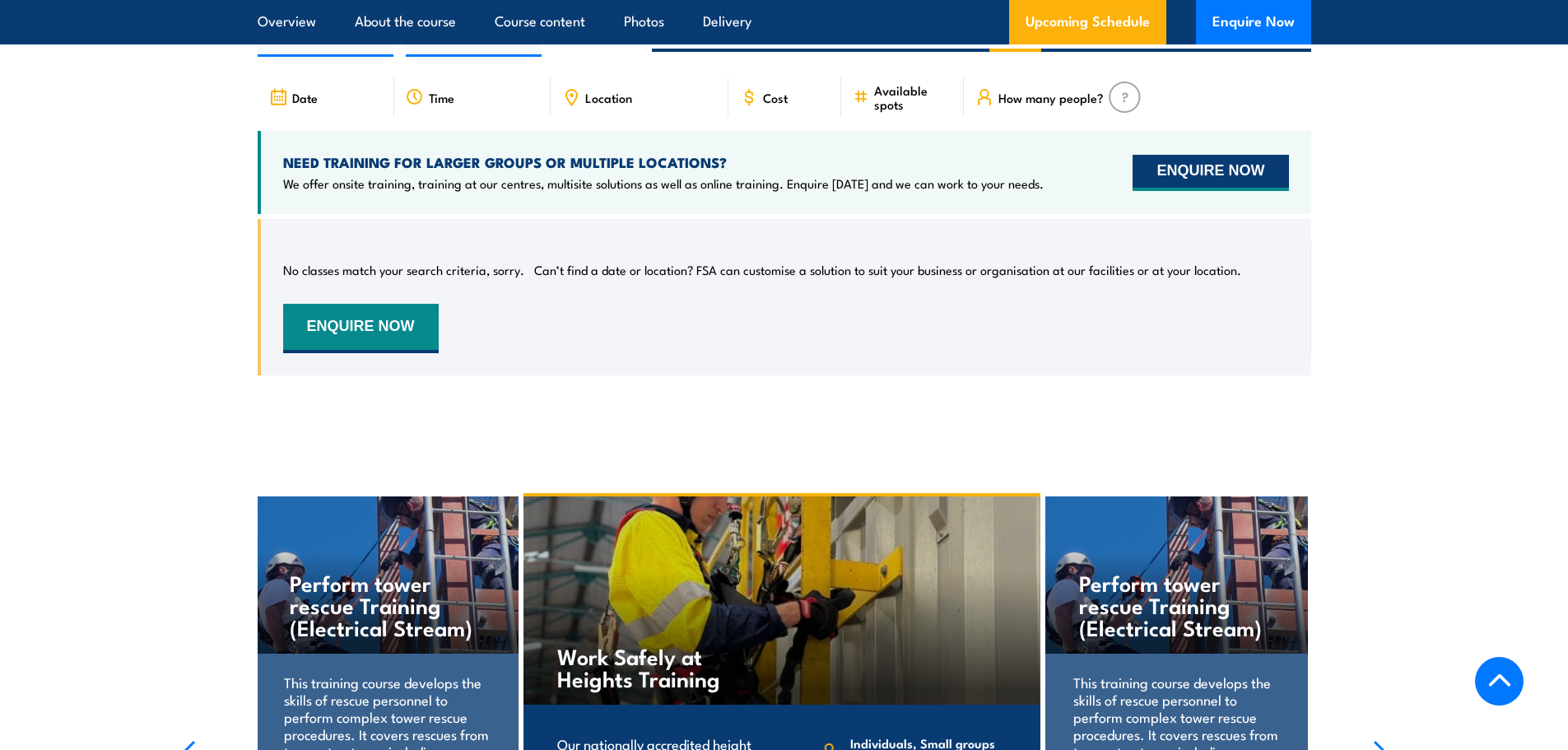
click at [1178, 160] on button "ENQUIRE NOW" at bounding box center [1210, 172] width 156 height 37
